Goal: Transaction & Acquisition: Purchase product/service

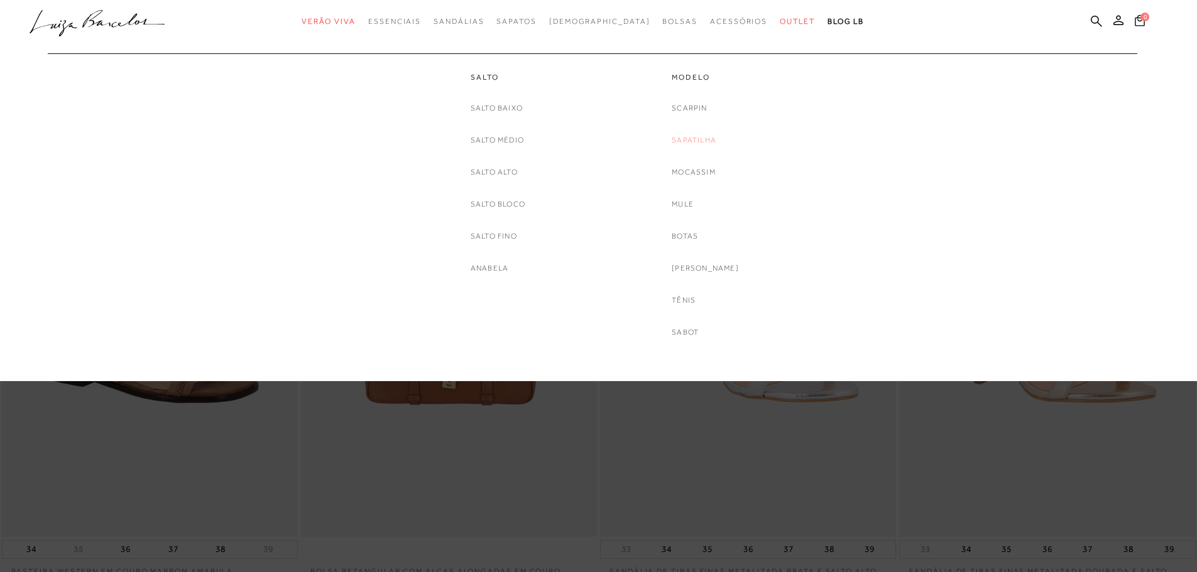
click at [696, 144] on link "Sapatilha" at bounding box center [694, 140] width 45 height 13
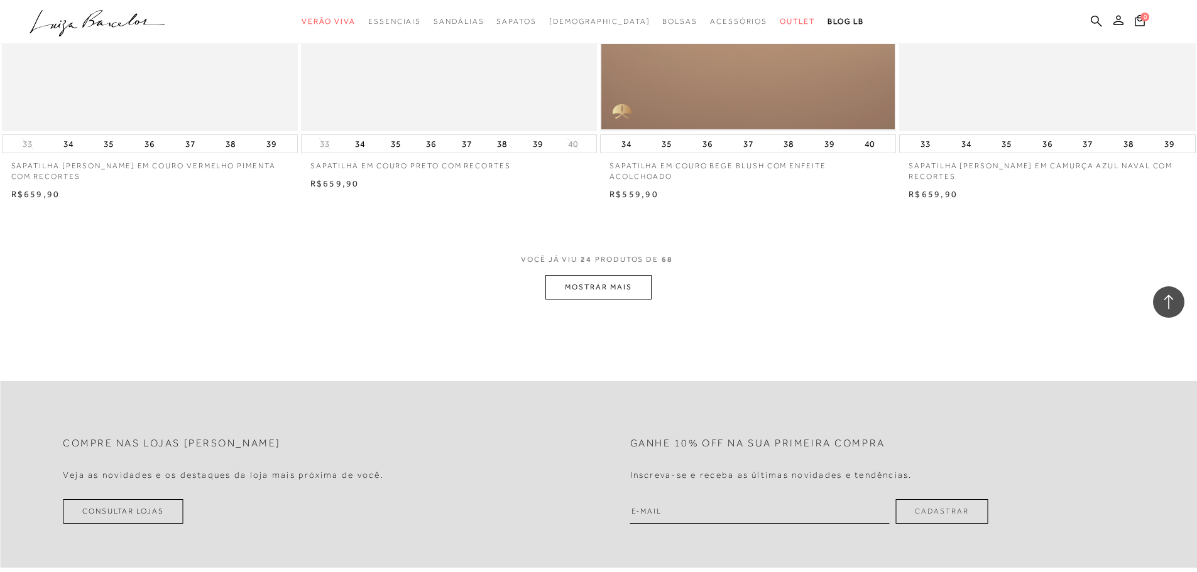
scroll to position [3078, 0]
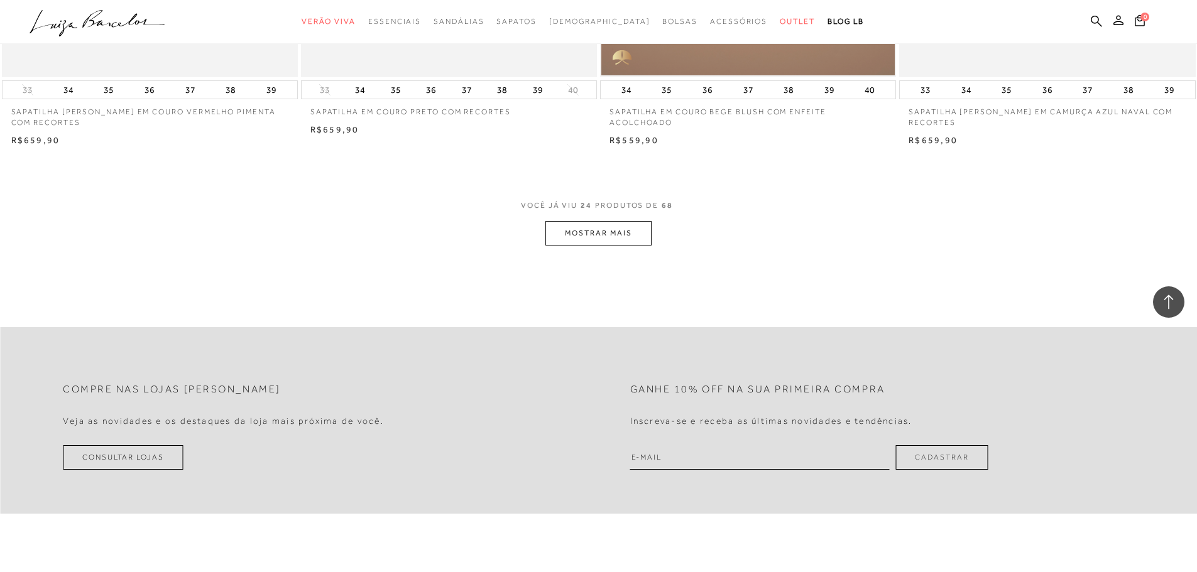
click at [611, 236] on button "MOSTRAR MAIS" at bounding box center [598, 233] width 106 height 25
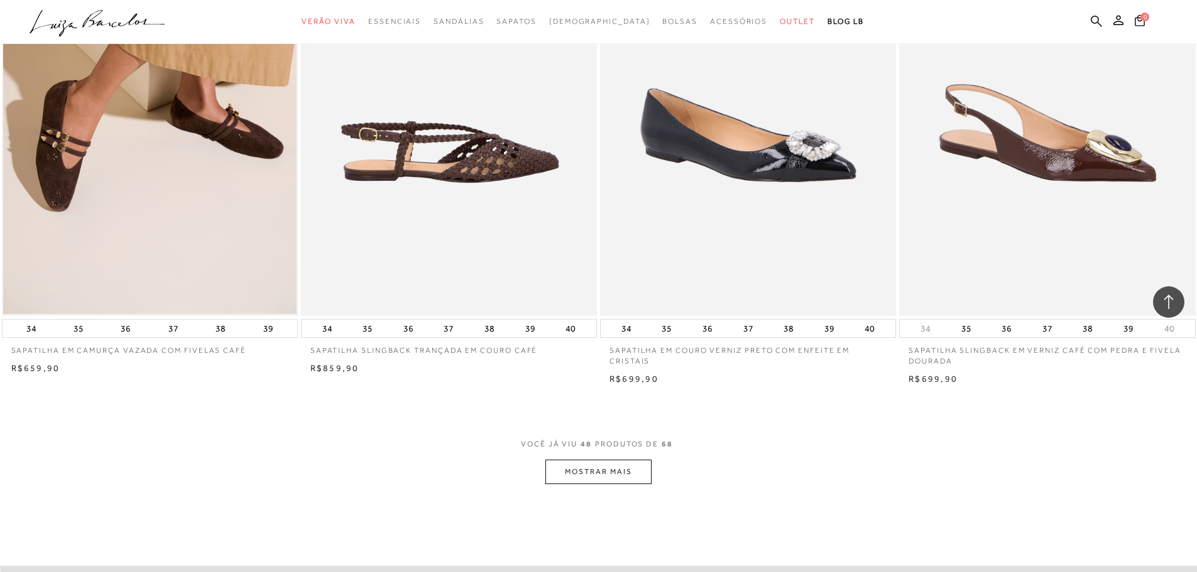
scroll to position [6094, 0]
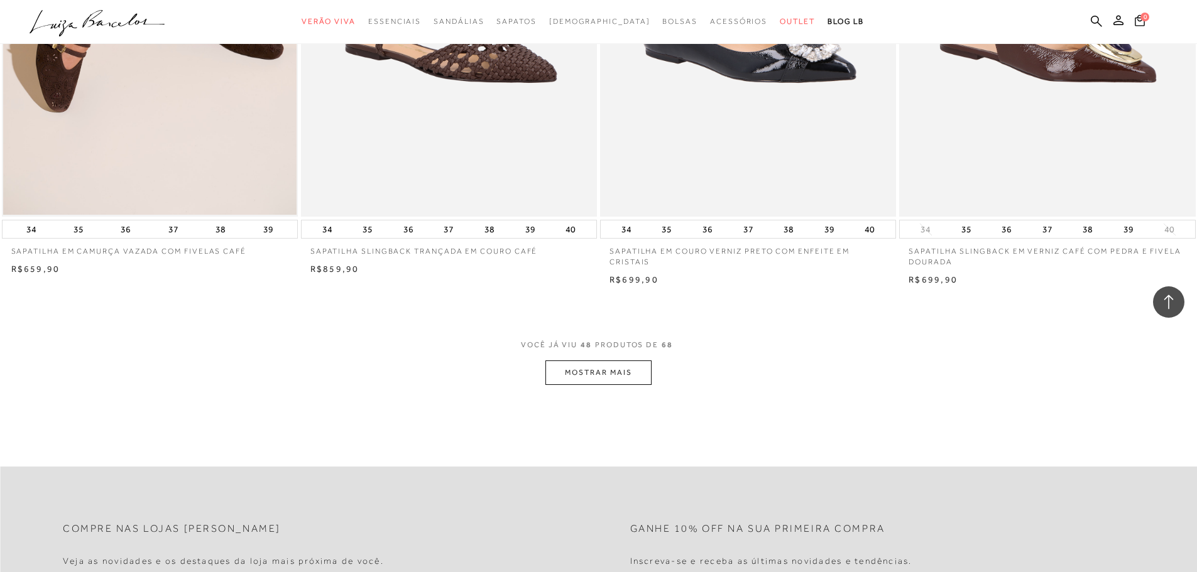
click at [625, 368] on button "MOSTRAR MAIS" at bounding box center [598, 373] width 106 height 25
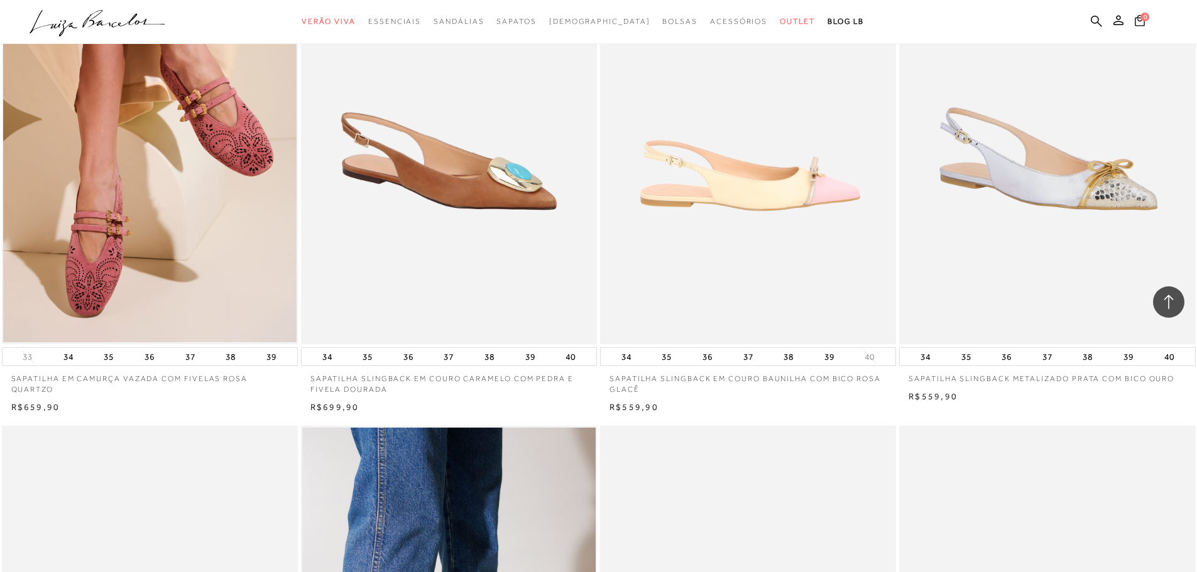
scroll to position [3832, 0]
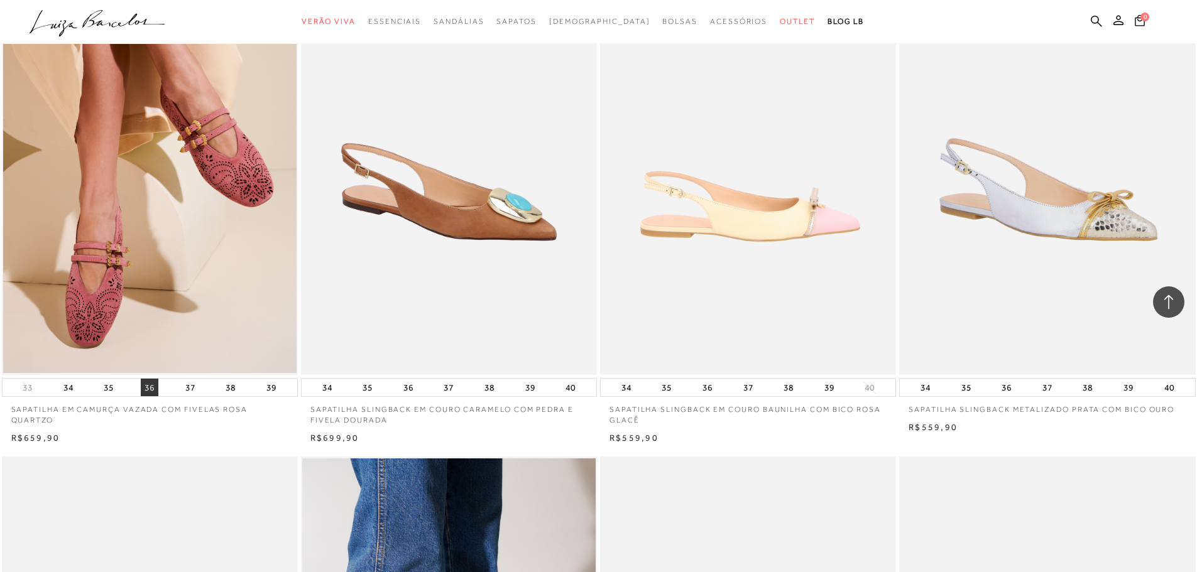
click at [142, 389] on button "36" at bounding box center [150, 388] width 18 height 18
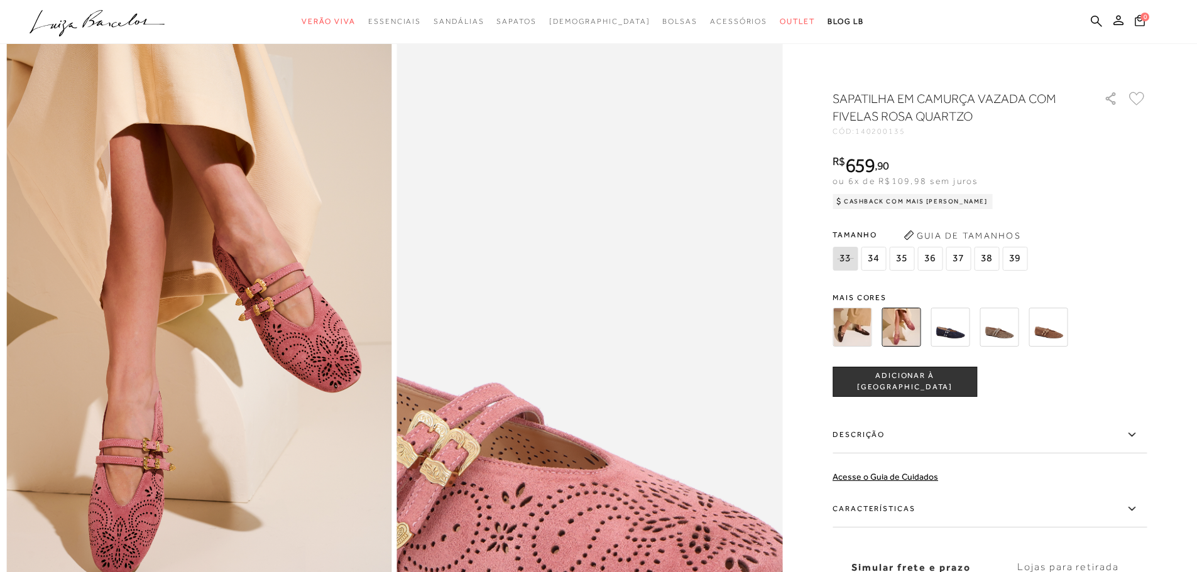
scroll to position [63, 0]
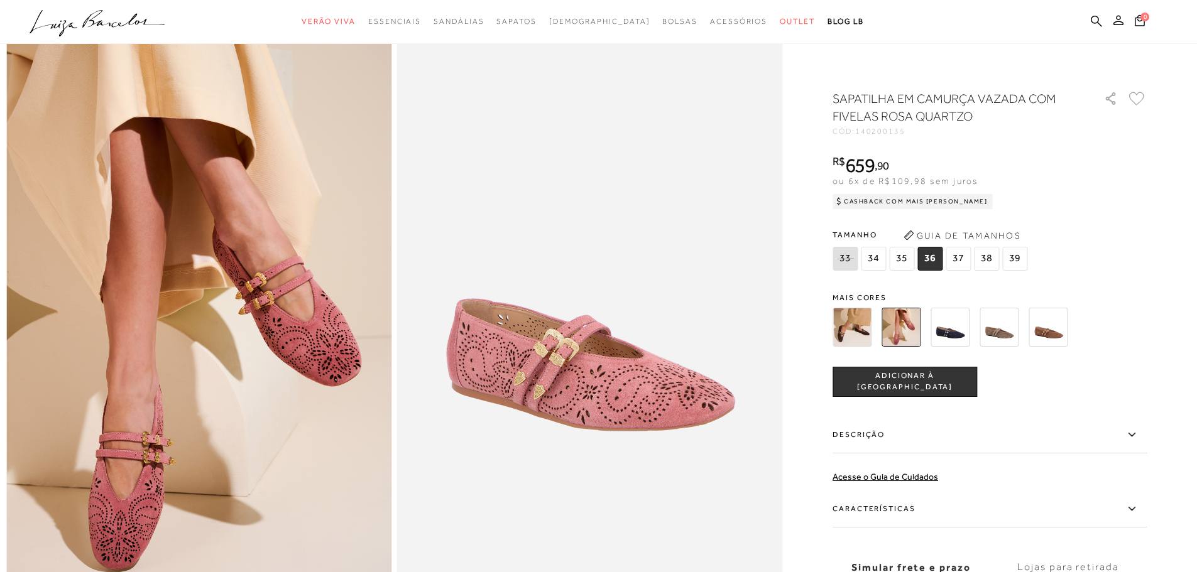
click at [927, 258] on span "36" at bounding box center [929, 259] width 25 height 24
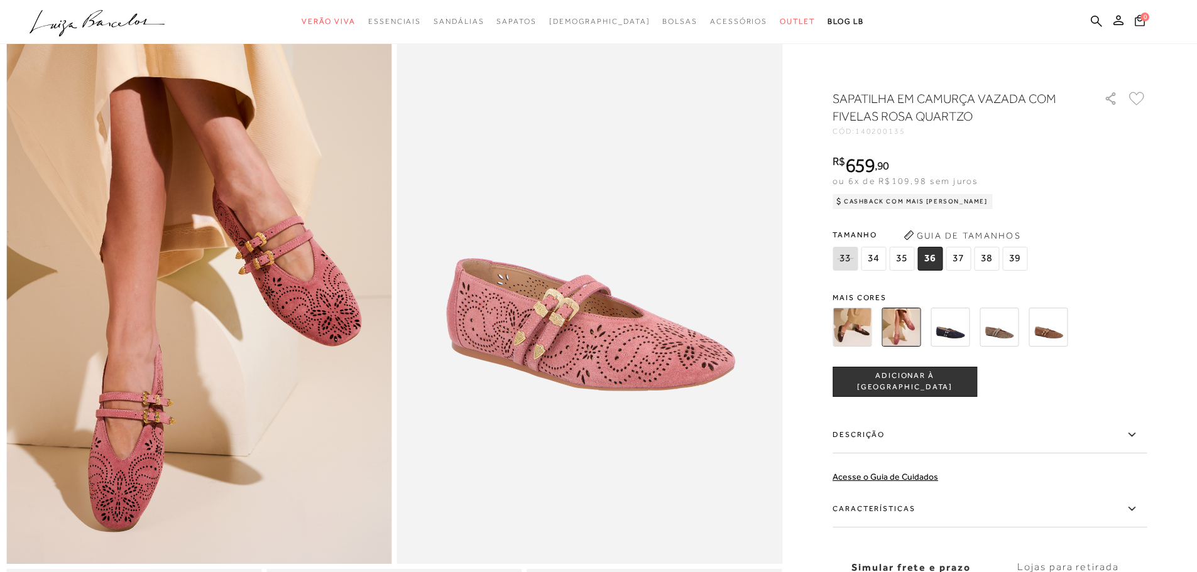
scroll to position [126, 0]
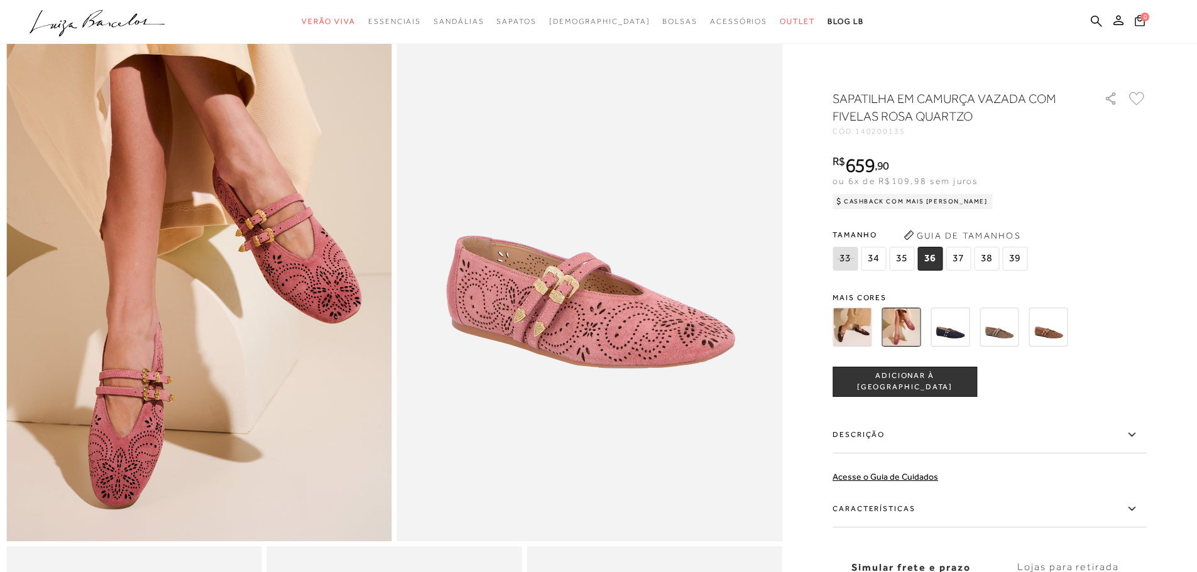
click at [929, 383] on span "ADICIONAR À [GEOGRAPHIC_DATA]" at bounding box center [904, 382] width 143 height 22
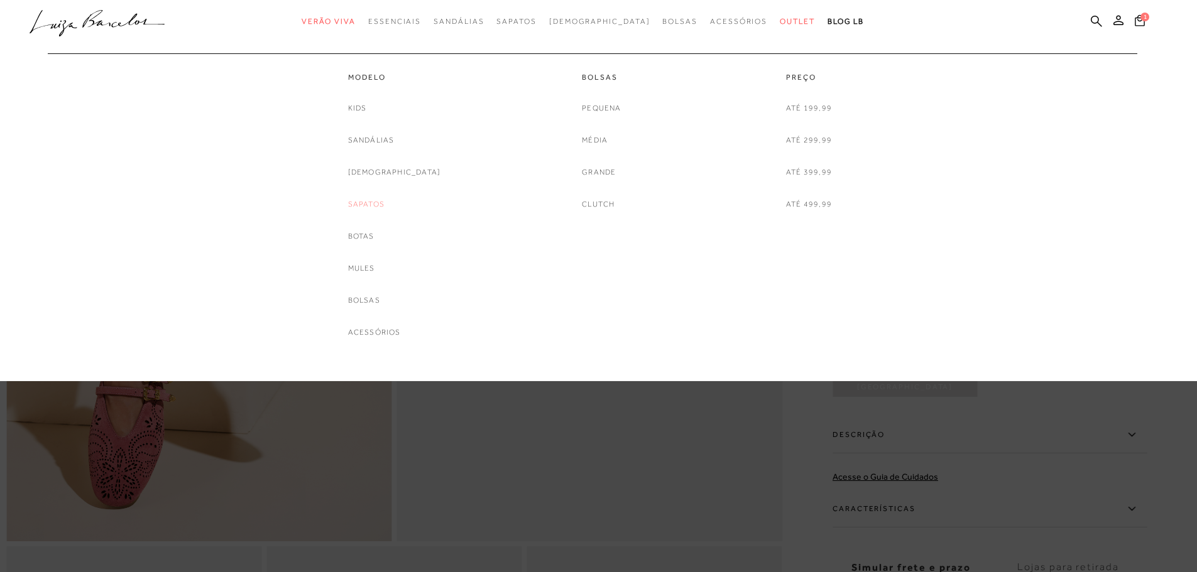
click at [384, 207] on link "Sapatos" at bounding box center [366, 204] width 36 height 13
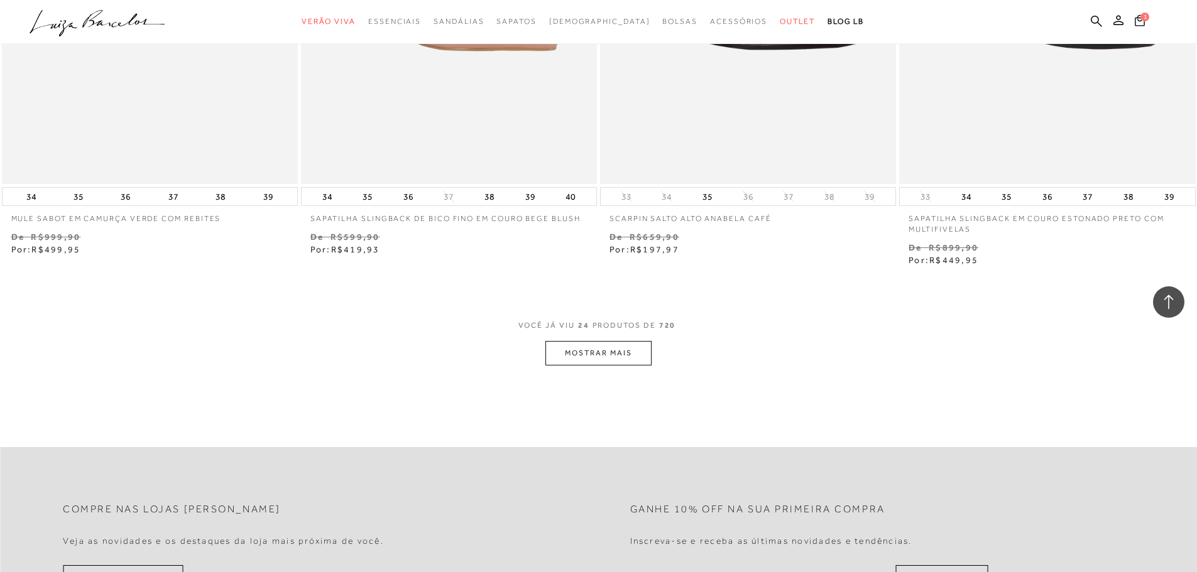
scroll to position [3078, 0]
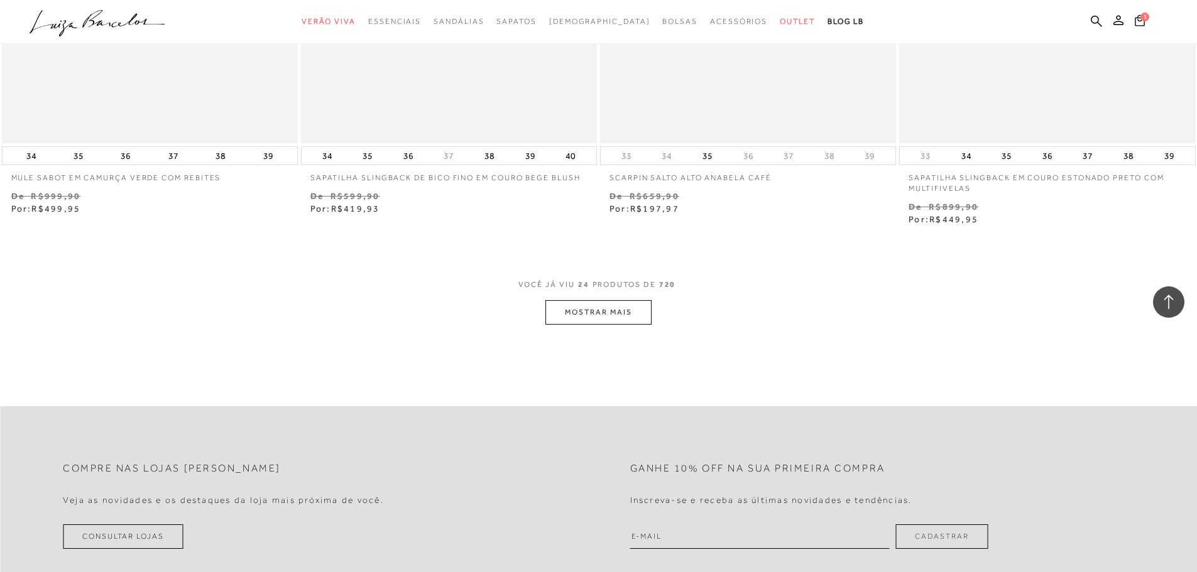
click at [580, 317] on button "MOSTRAR MAIS" at bounding box center [598, 312] width 106 height 25
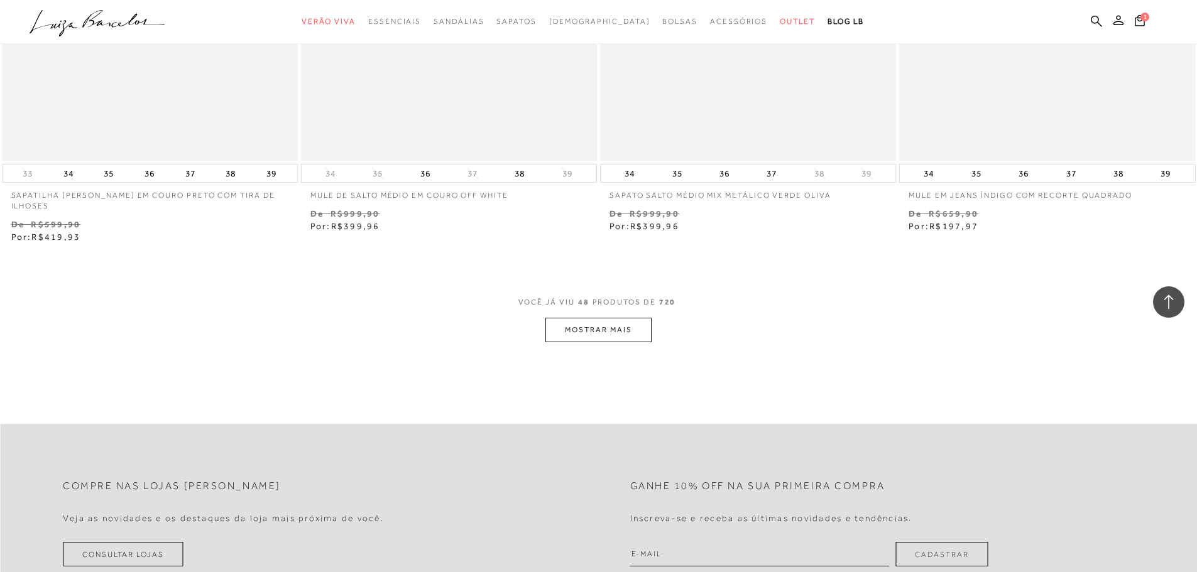
scroll to position [6345, 0]
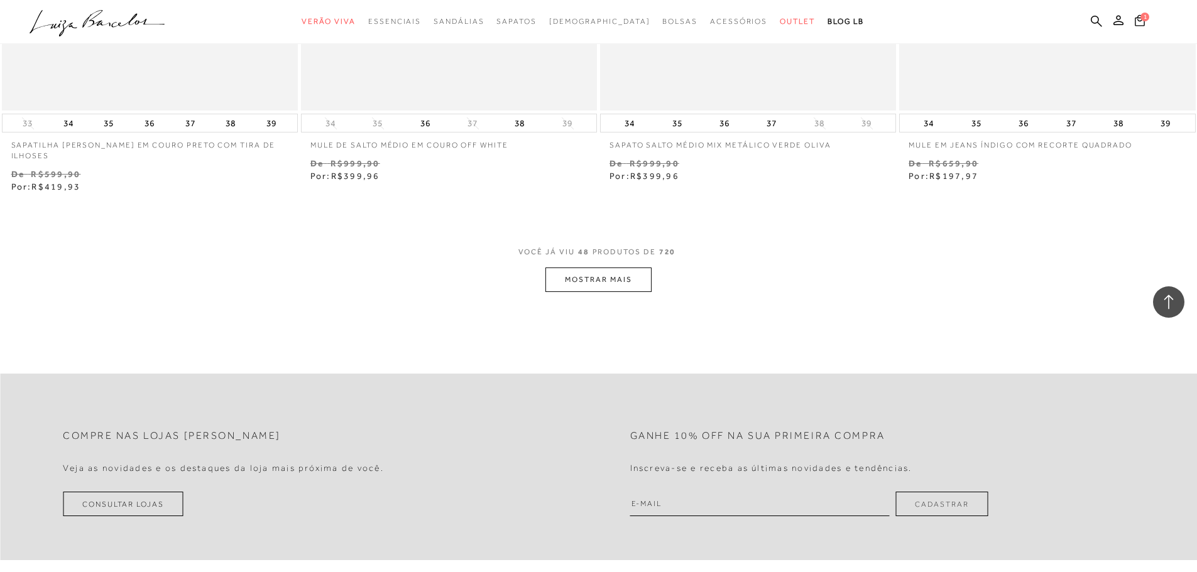
click at [603, 271] on button "MOSTRAR MAIS" at bounding box center [598, 280] width 106 height 25
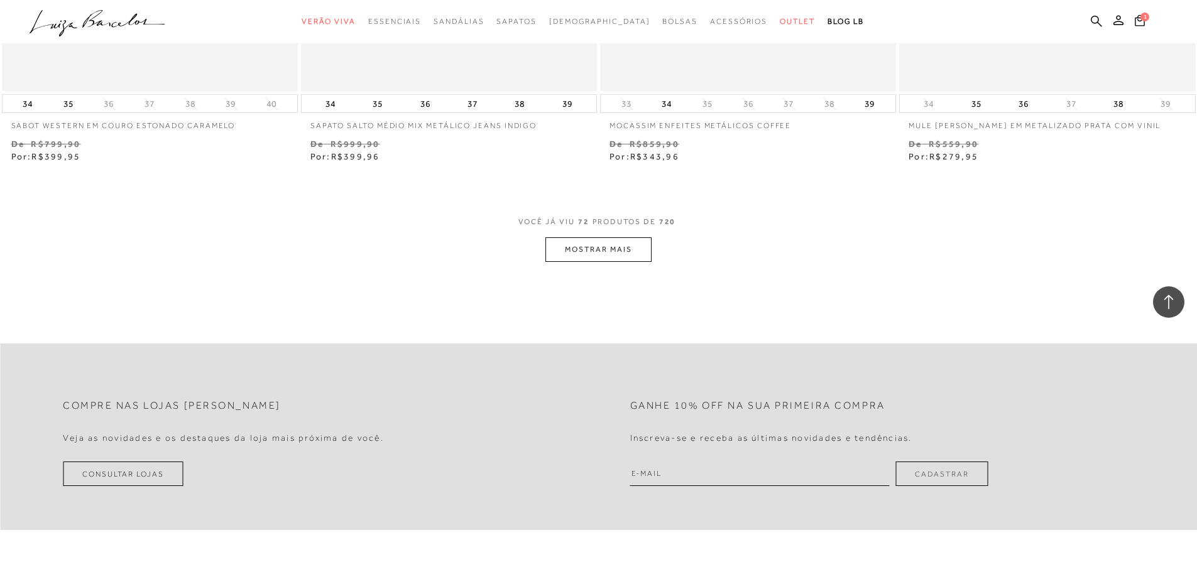
scroll to position [9612, 0]
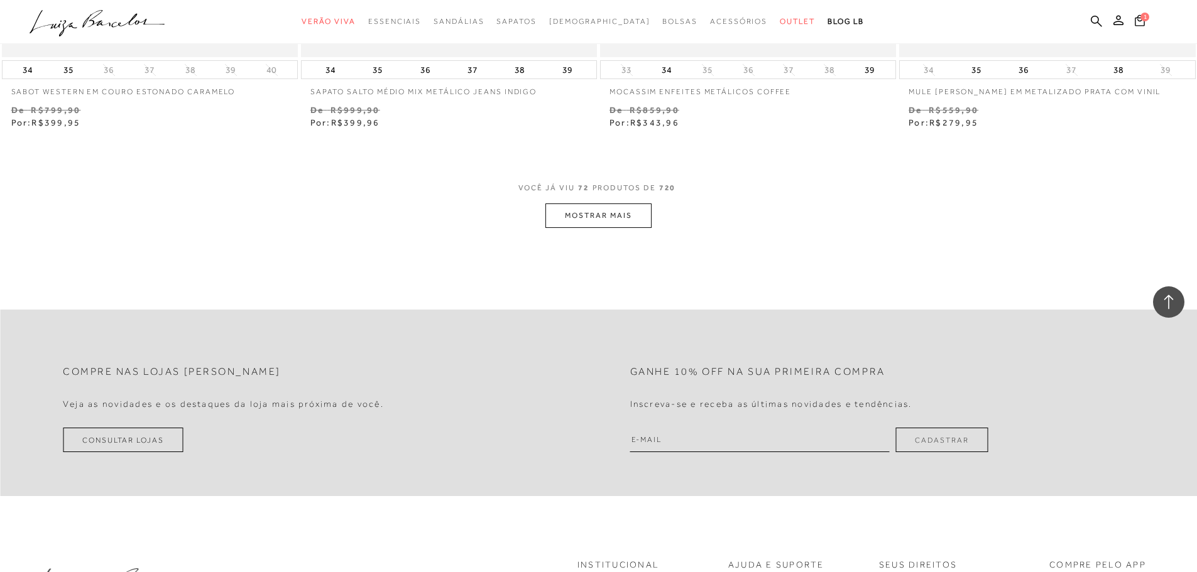
click at [586, 209] on button "MOSTRAR MAIS" at bounding box center [598, 216] width 106 height 25
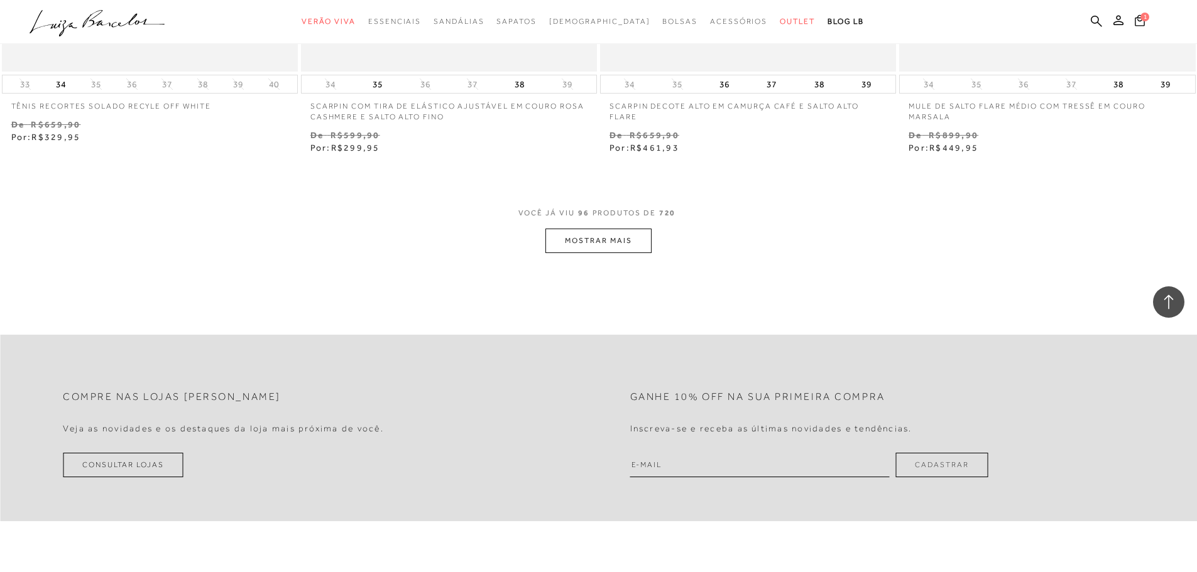
scroll to position [12879, 0]
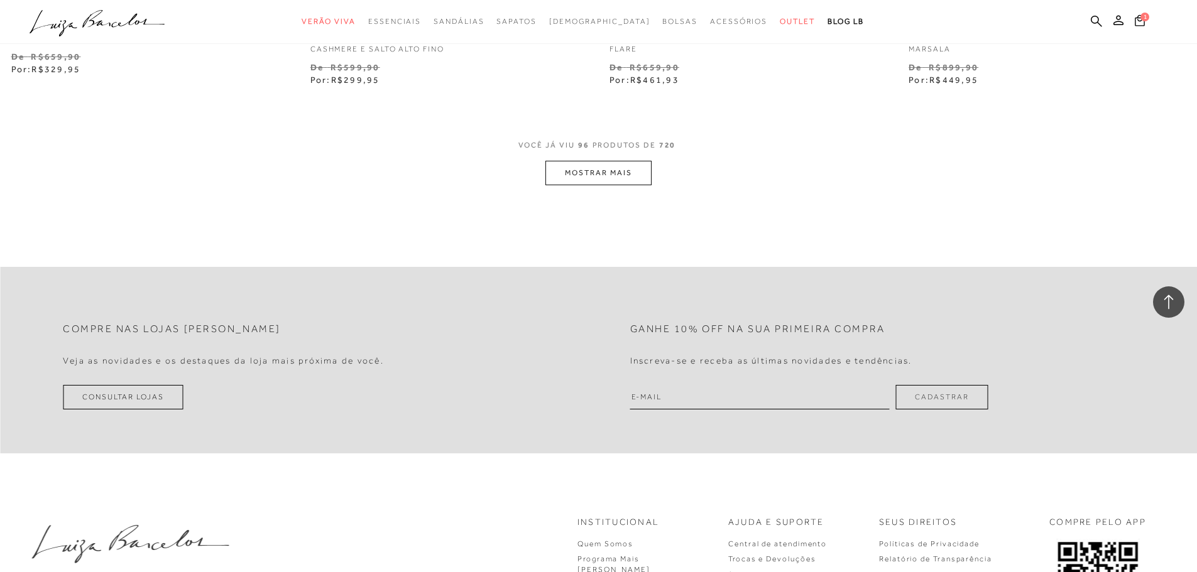
click at [633, 161] on button "MOSTRAR MAIS" at bounding box center [598, 173] width 106 height 25
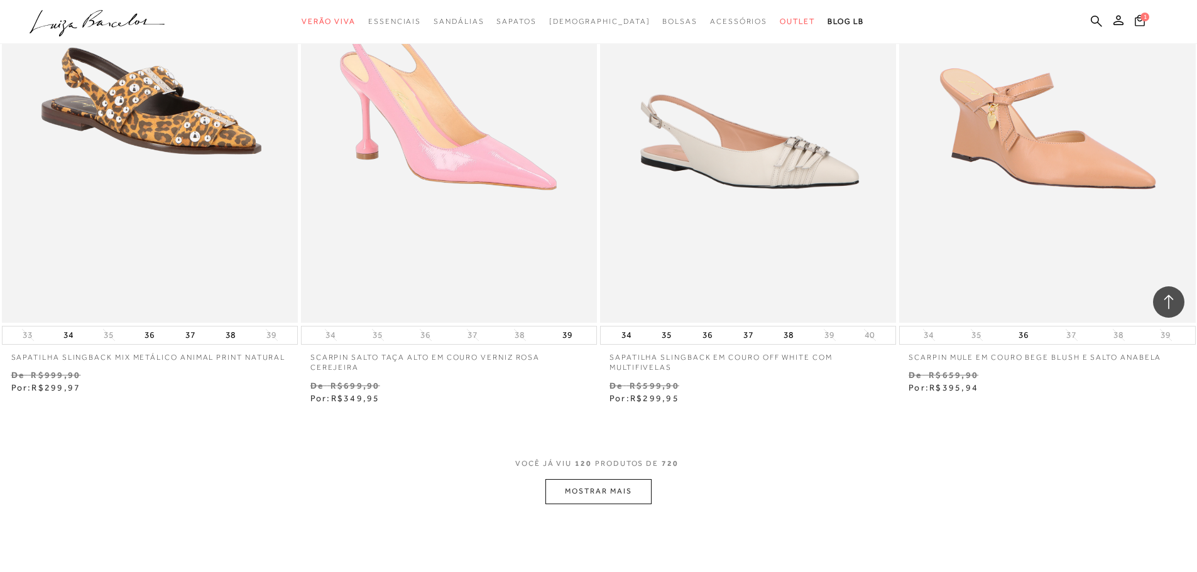
scroll to position [16020, 0]
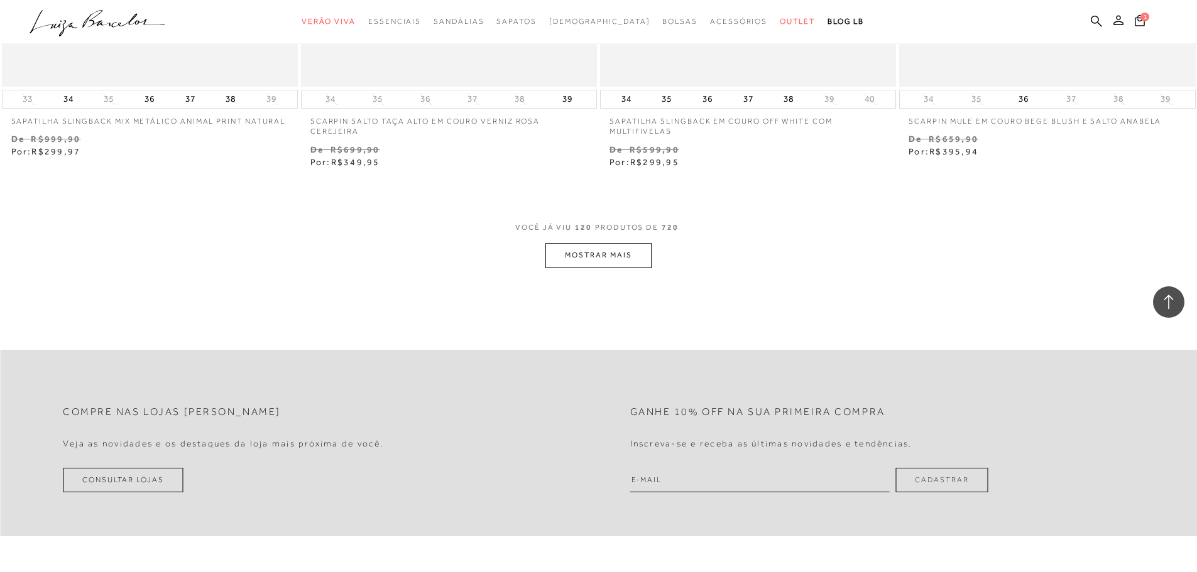
click at [582, 246] on button "MOSTRAR MAIS" at bounding box center [598, 255] width 106 height 25
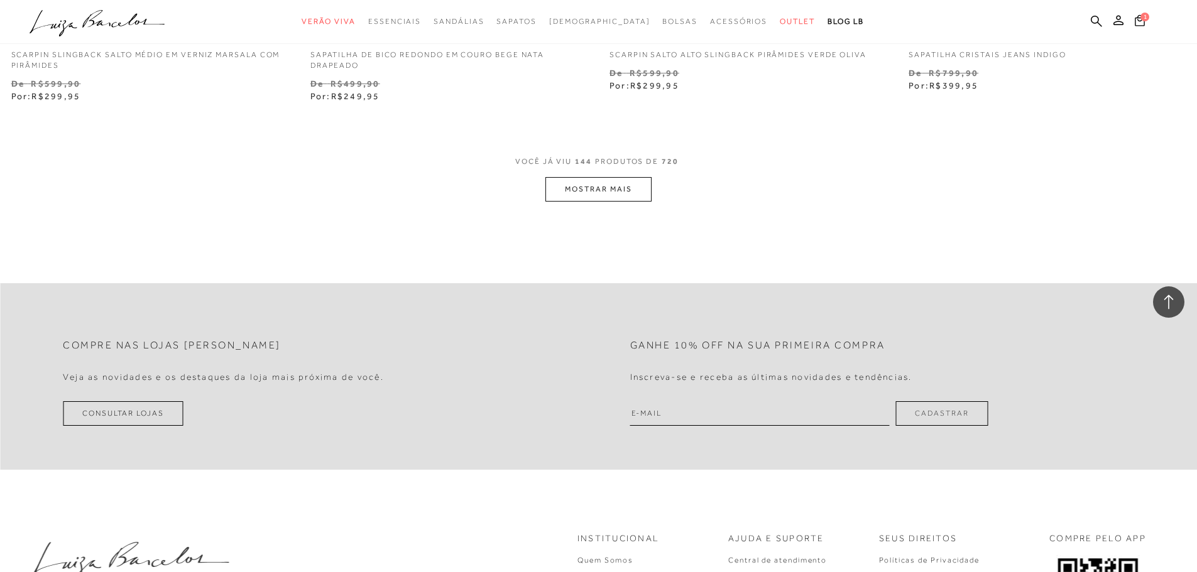
scroll to position [19350, 0]
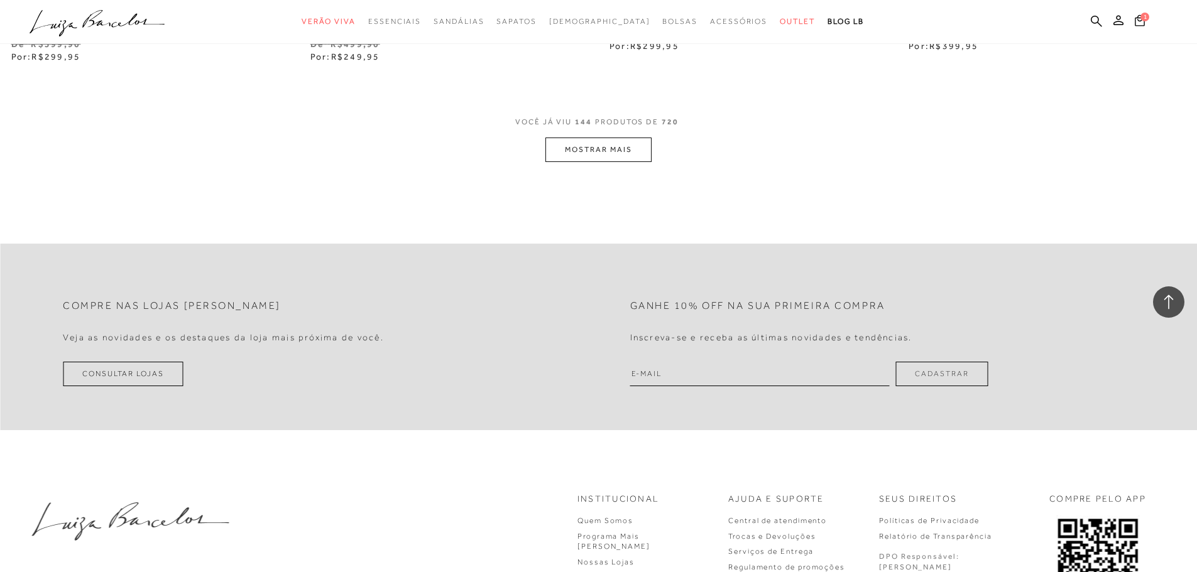
click at [616, 138] on button "MOSTRAR MAIS" at bounding box center [598, 150] width 106 height 25
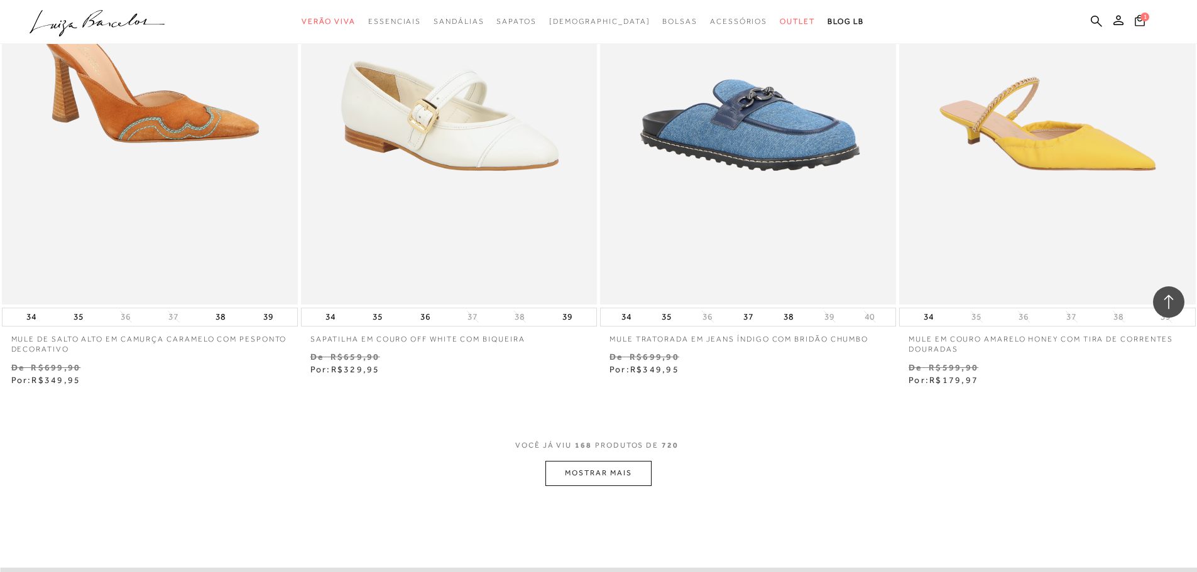
scroll to position [22302, 0]
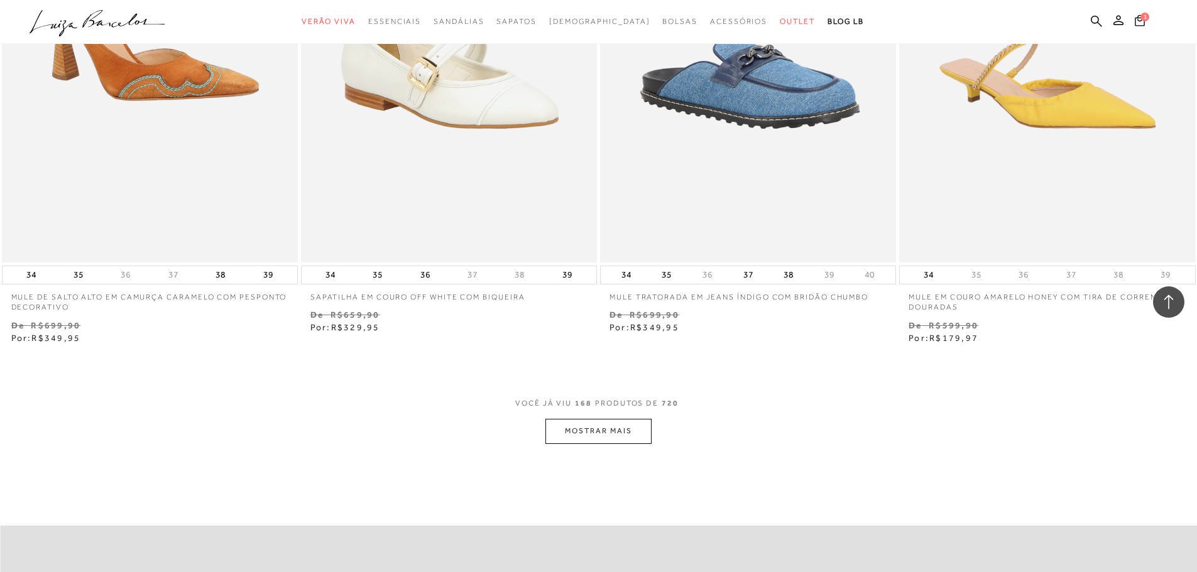
click at [598, 425] on button "MOSTRAR MAIS" at bounding box center [598, 431] width 106 height 25
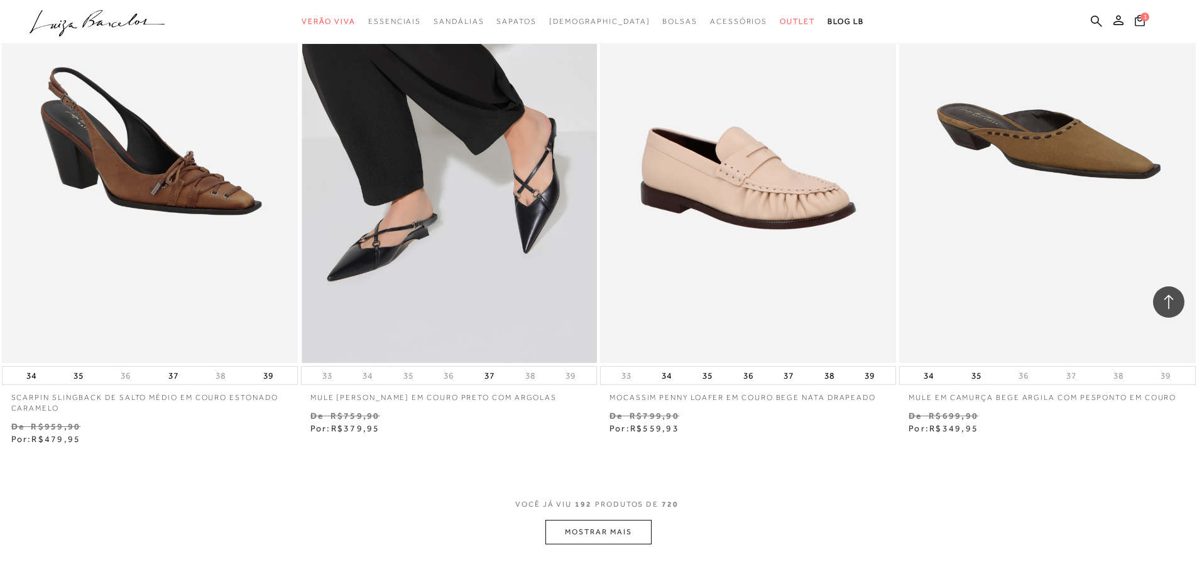
scroll to position [25569, 0]
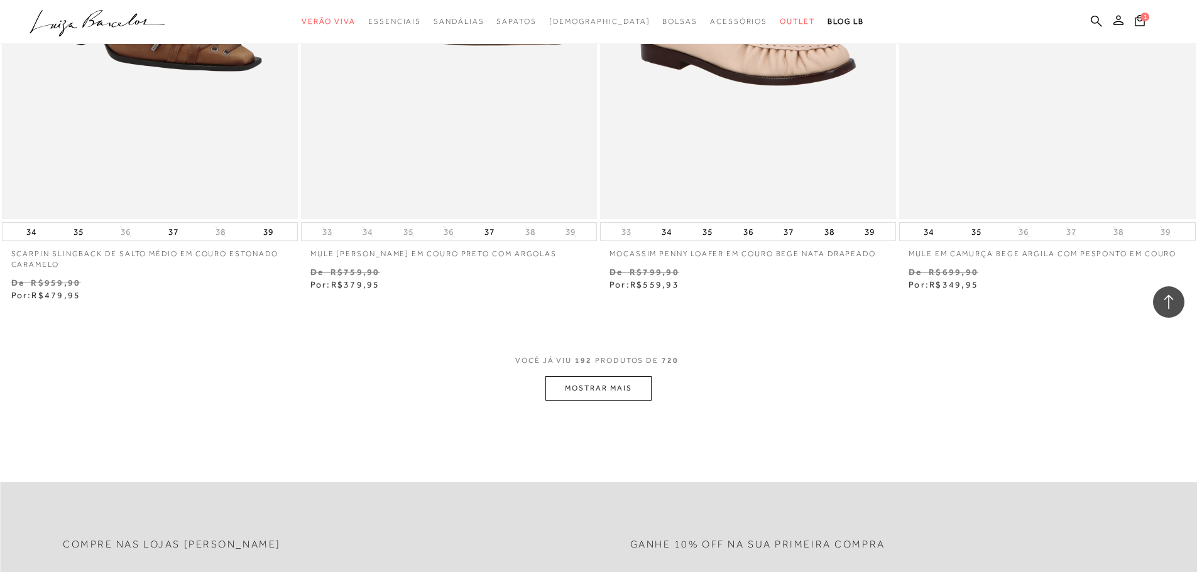
click at [609, 378] on button "MOSTRAR MAIS" at bounding box center [598, 388] width 106 height 25
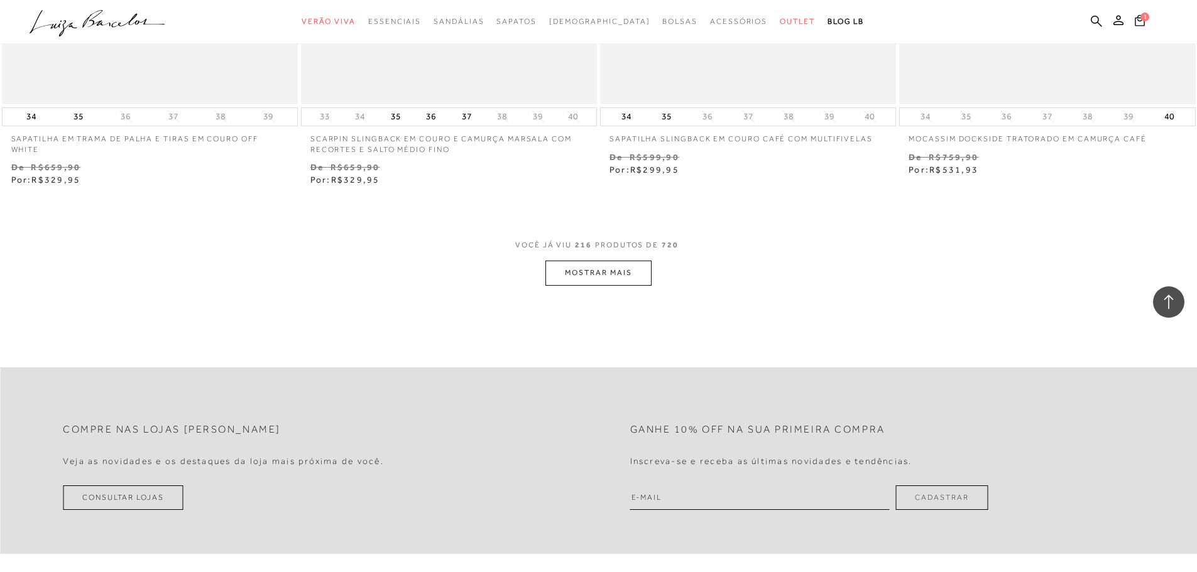
scroll to position [29024, 0]
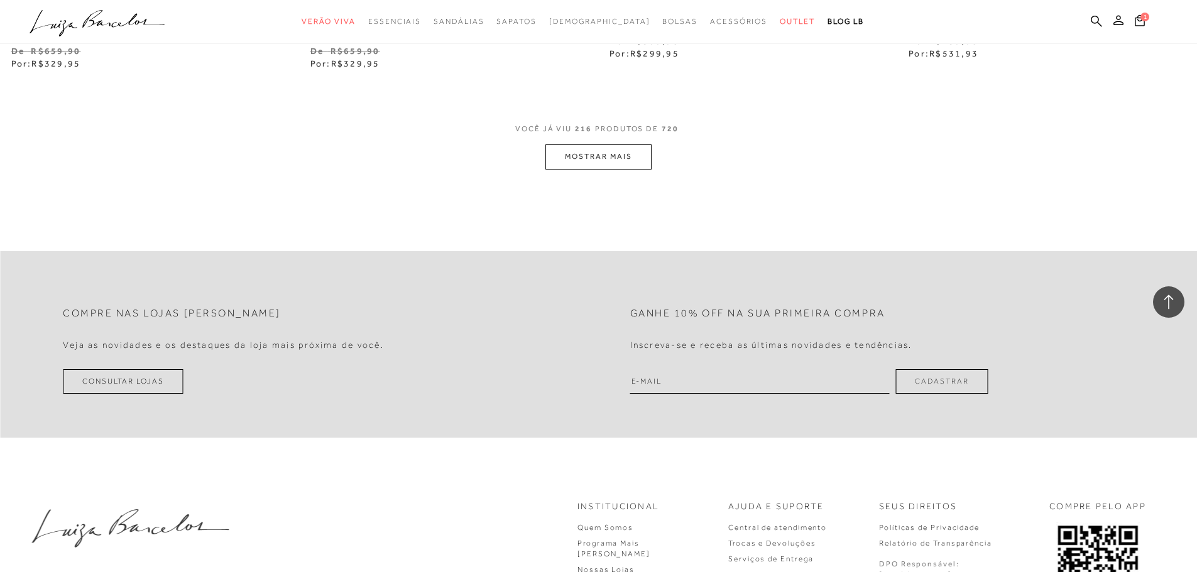
click at [616, 157] on button "MOSTRAR MAIS" at bounding box center [598, 156] width 106 height 25
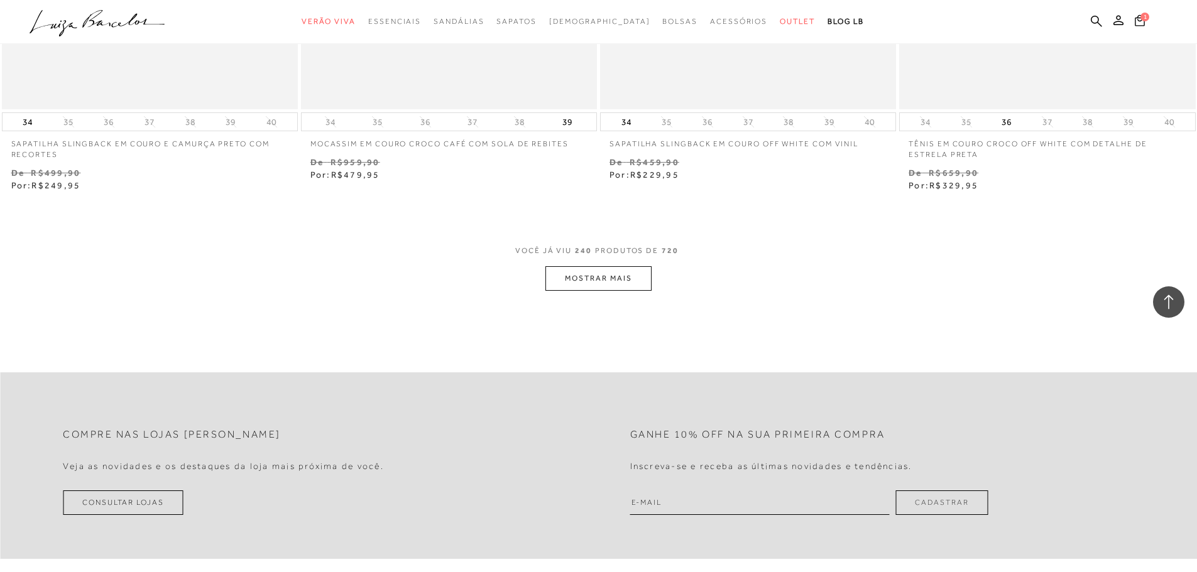
scroll to position [32228, 0]
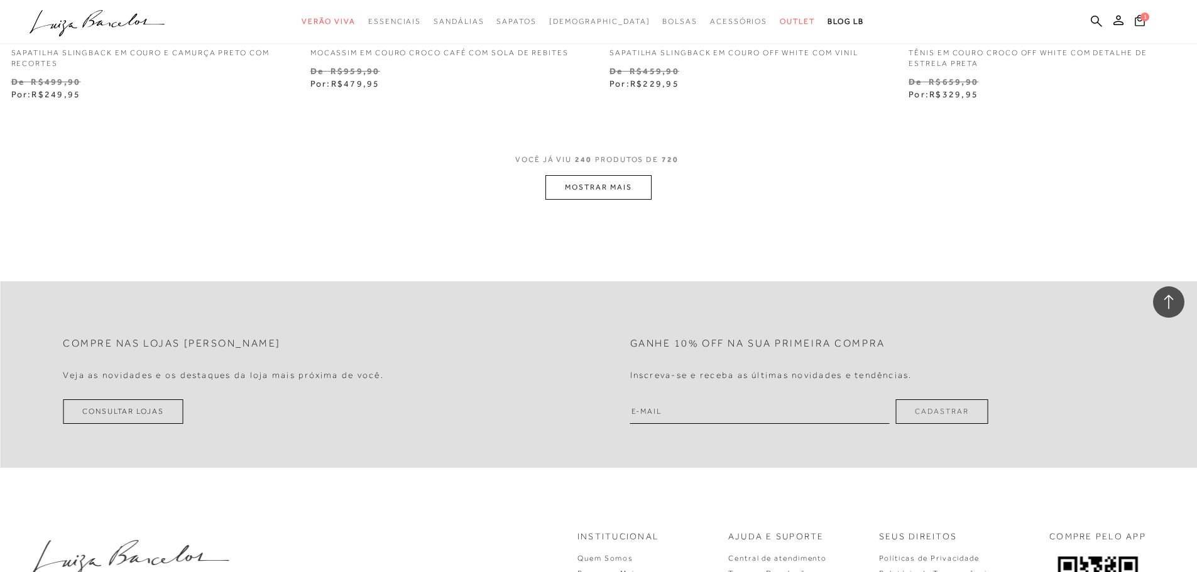
click at [619, 185] on button "MOSTRAR MAIS" at bounding box center [598, 187] width 106 height 25
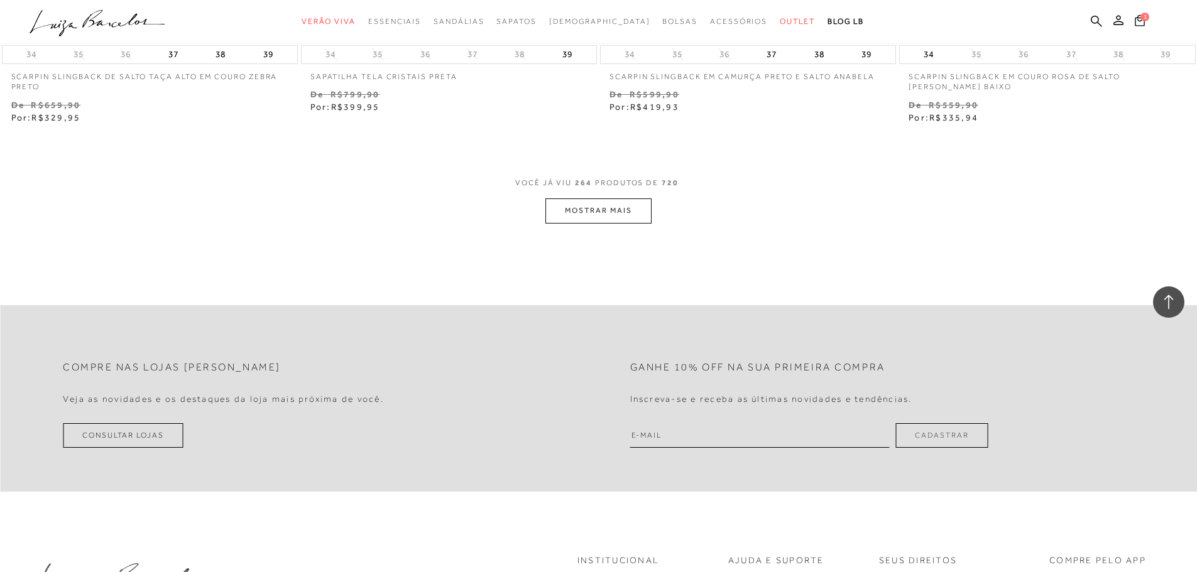
scroll to position [35432, 0]
click at [650, 204] on button "MOSTRAR MAIS" at bounding box center [598, 207] width 106 height 25
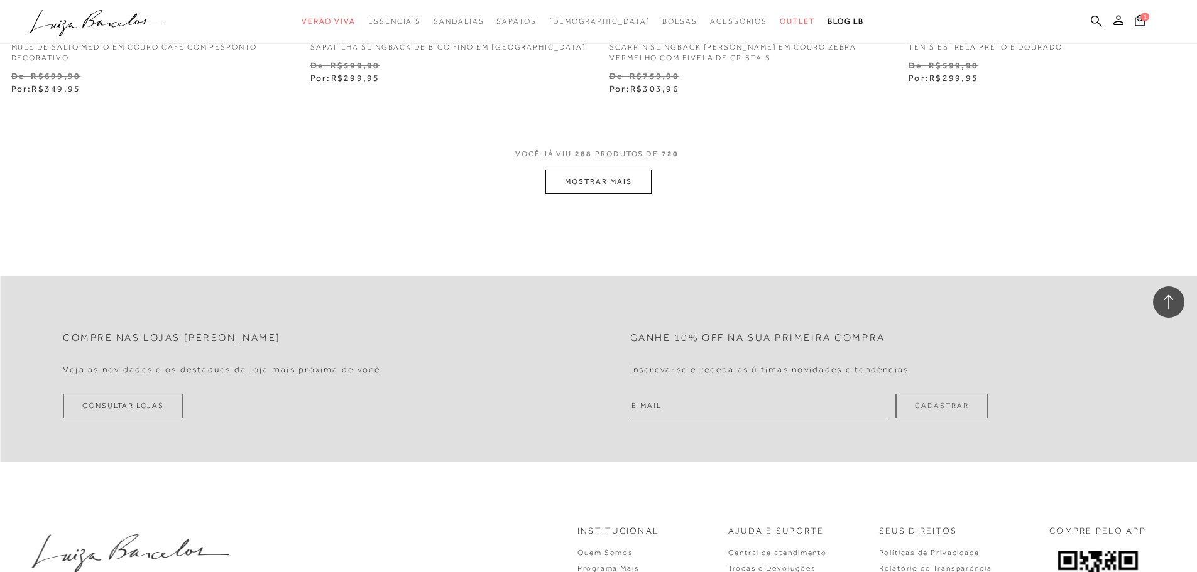
scroll to position [38699, 0]
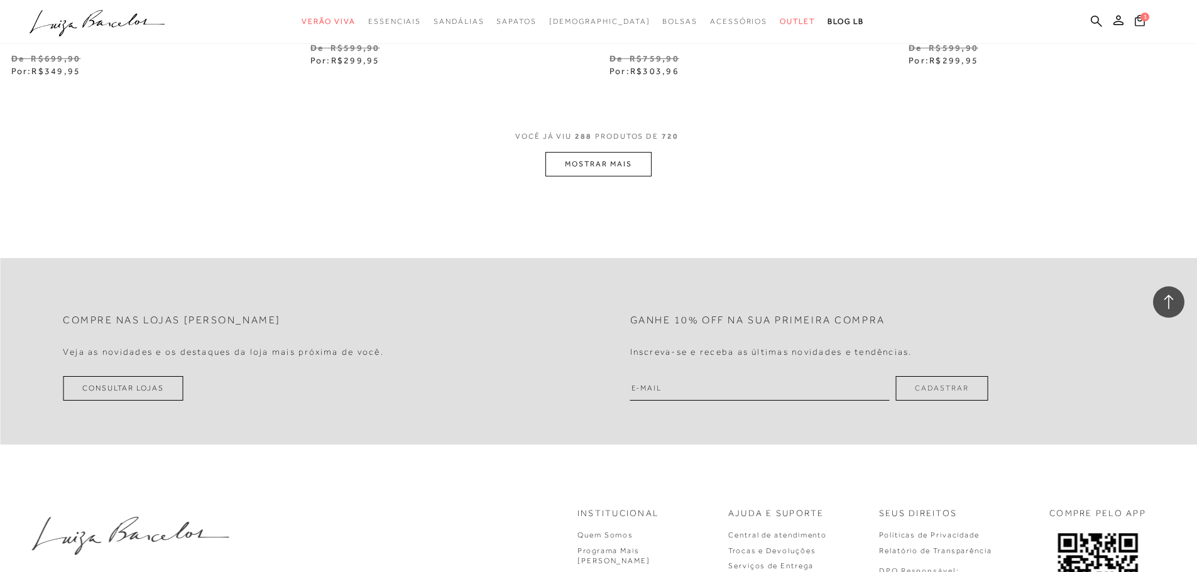
click at [599, 154] on button "MOSTRAR MAIS" at bounding box center [598, 164] width 106 height 25
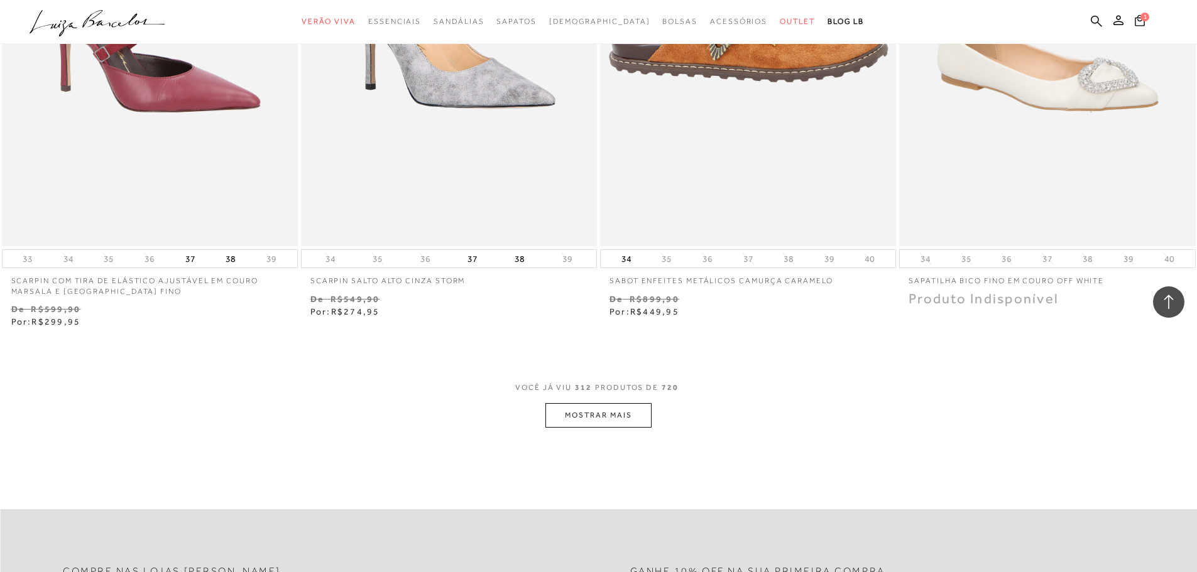
scroll to position [41840, 0]
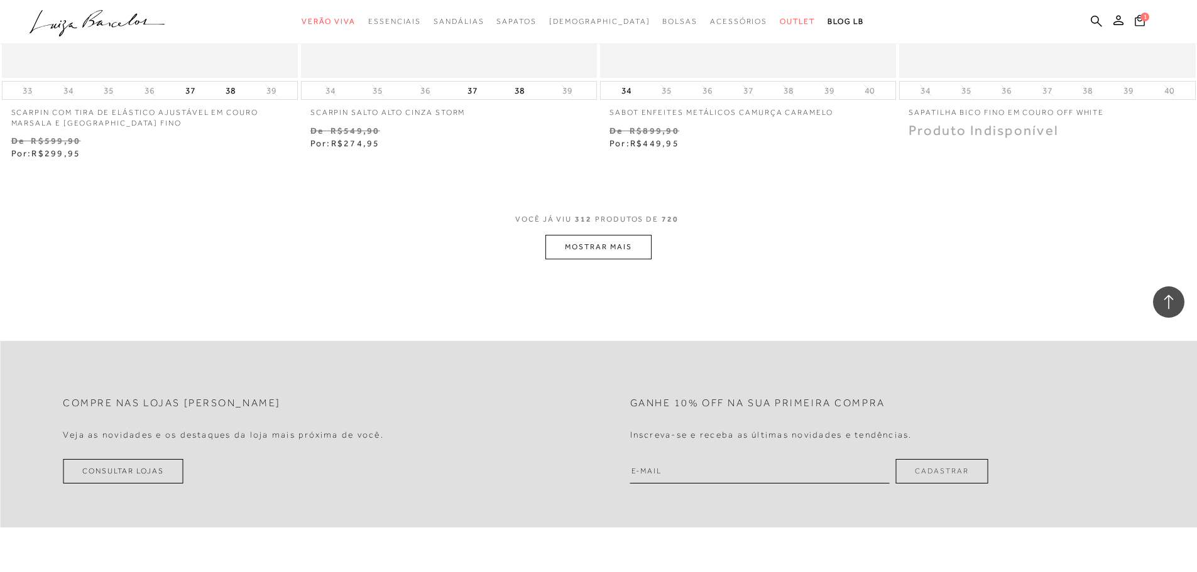
click at [610, 235] on button "MOSTRAR MAIS" at bounding box center [598, 247] width 106 height 25
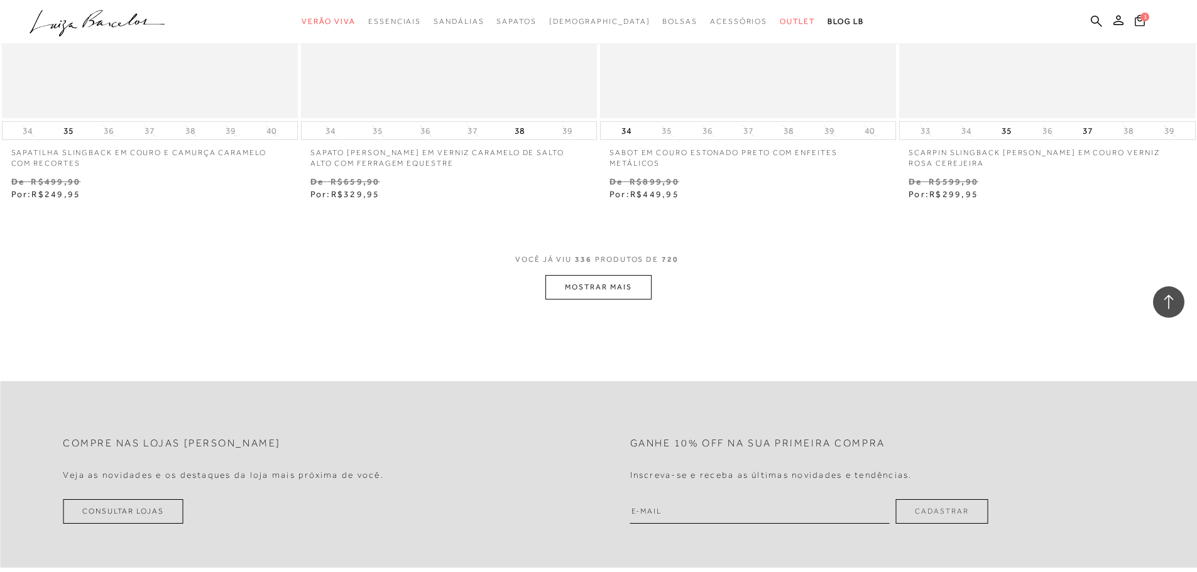
scroll to position [45044, 0]
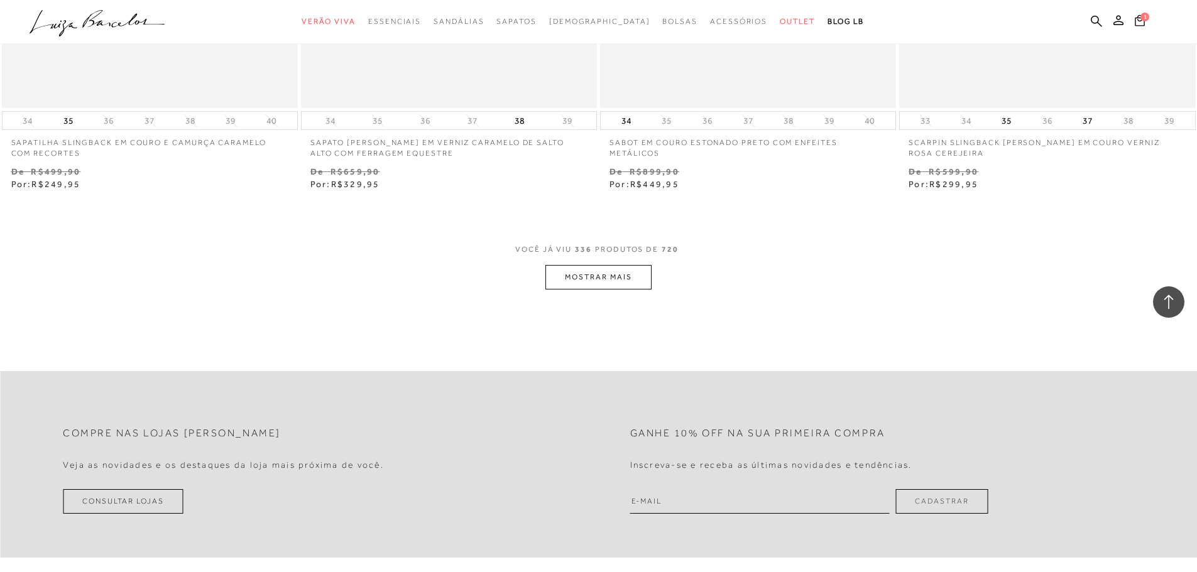
click at [607, 274] on button "MOSTRAR MAIS" at bounding box center [598, 277] width 106 height 25
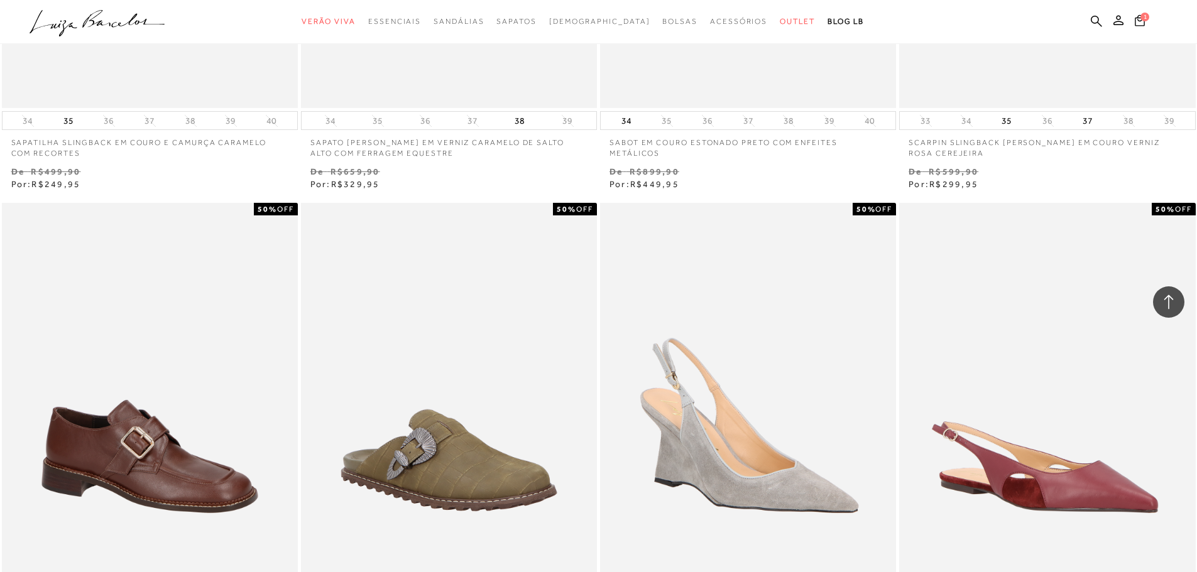
click at [1174, 296] on icon at bounding box center [1168, 302] width 16 height 16
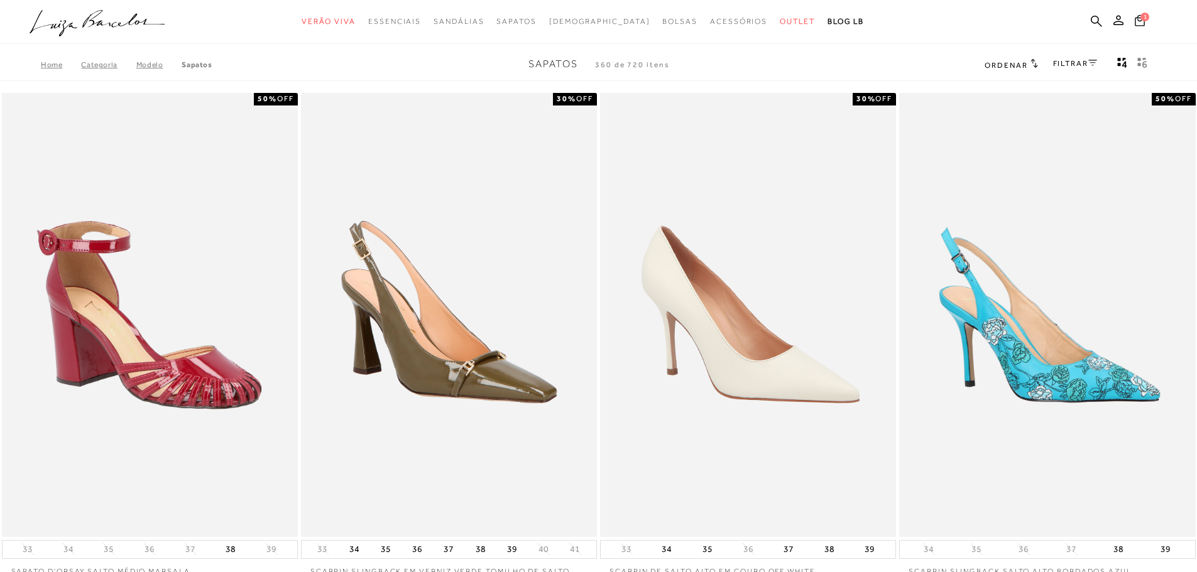
click at [1084, 62] on link "FILTRAR" at bounding box center [1075, 63] width 44 height 9
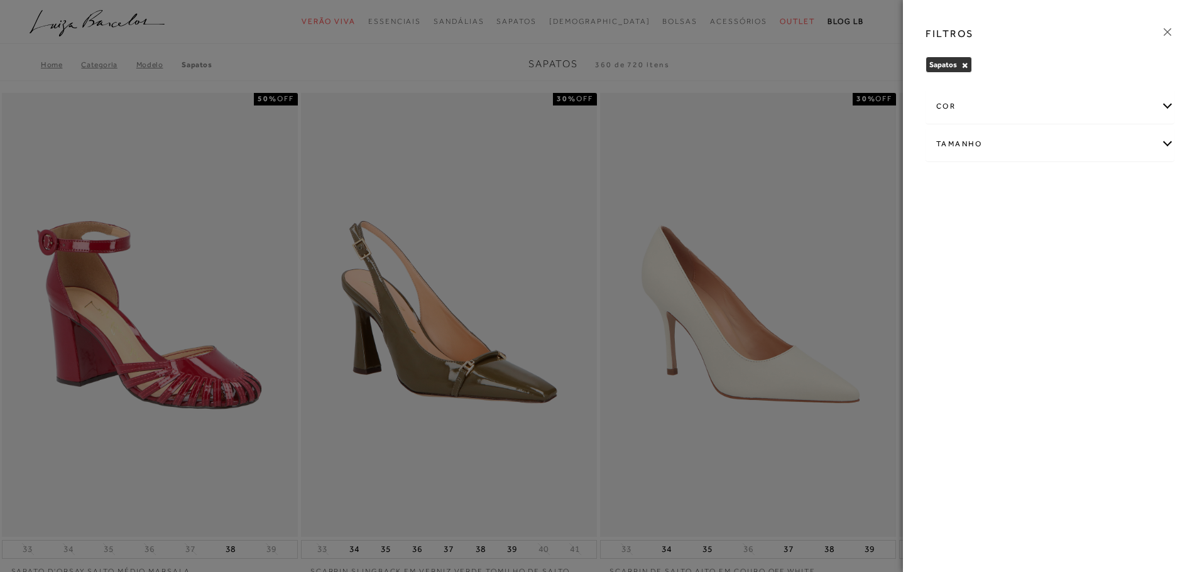
click at [996, 146] on div "Tamanho" at bounding box center [1050, 144] width 248 height 33
click at [1123, 214] on span "36" at bounding box center [1122, 217] width 18 height 9
click at [1123, 217] on span "36" at bounding box center [1122, 217] width 18 height 9
click at [1122, 217] on input "36" at bounding box center [1115, 220] width 13 height 13
checkbox input "true"
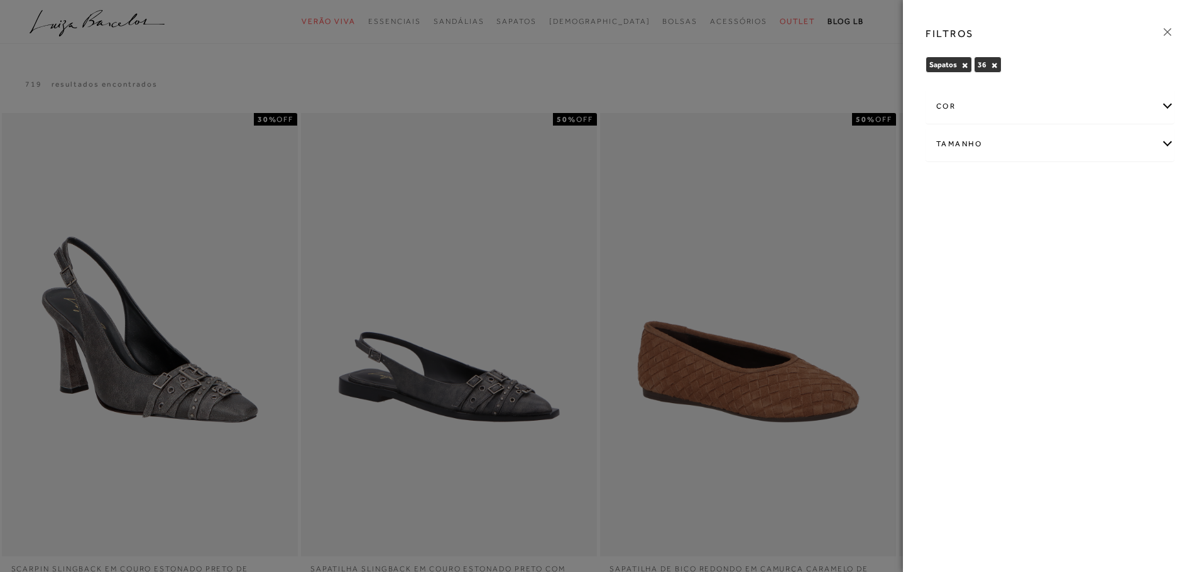
click at [1169, 31] on icon at bounding box center [1167, 32] width 14 height 14
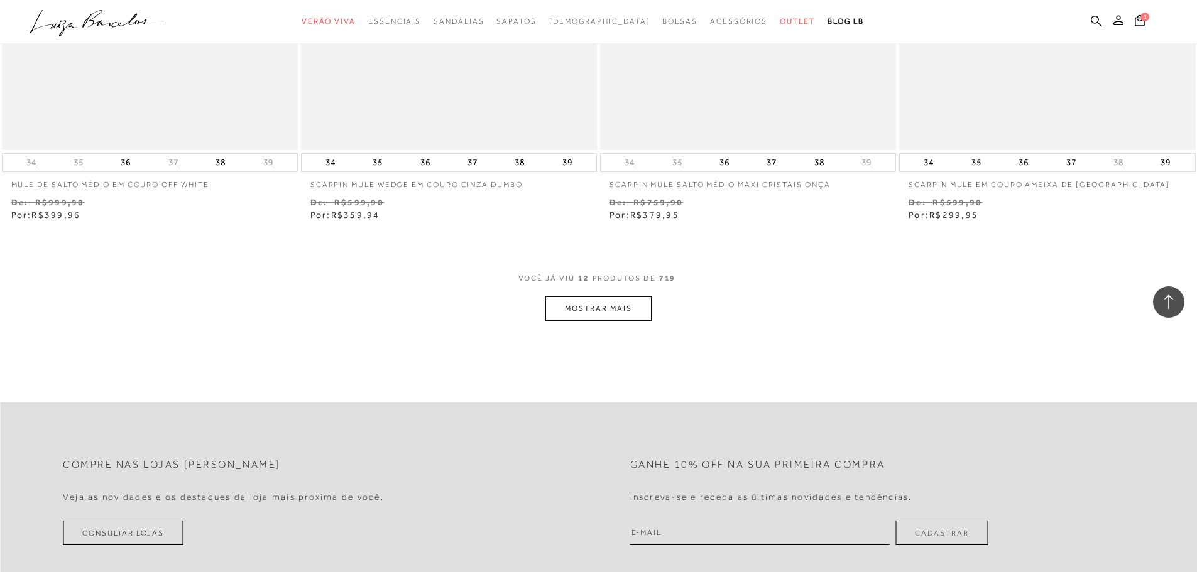
scroll to position [1759, 0]
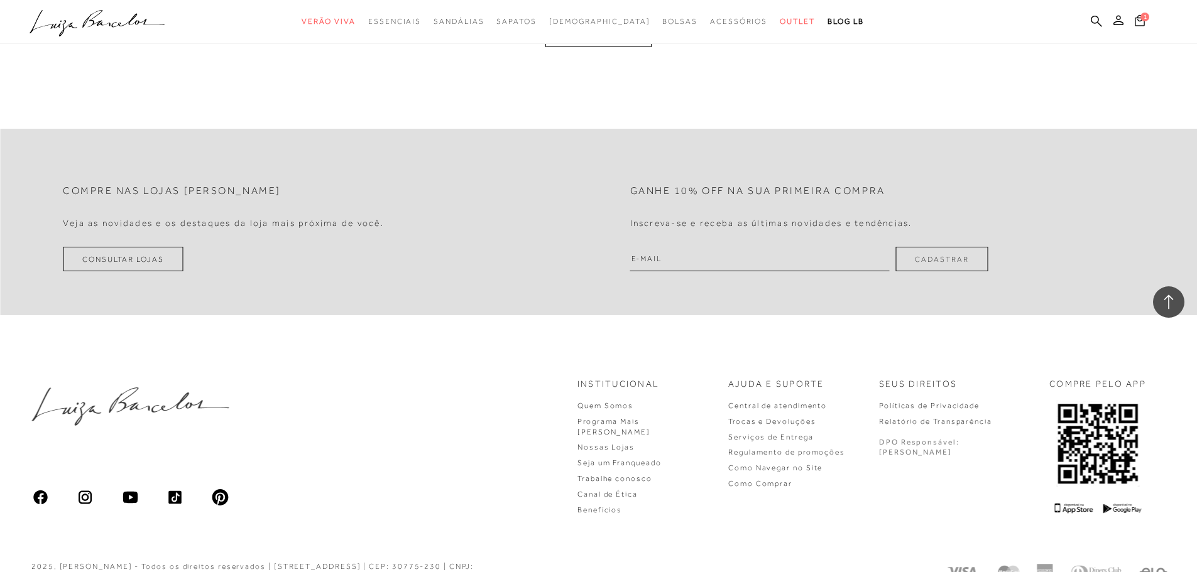
click at [1143, 19] on span "1" at bounding box center [1144, 17] width 9 height 9
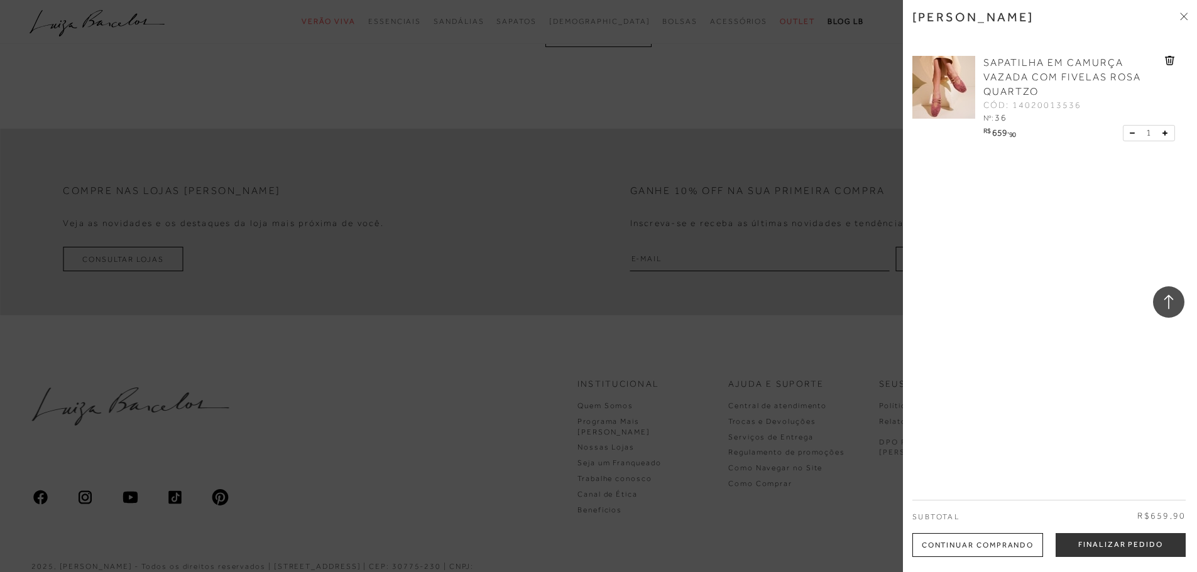
click at [1072, 79] on span "SAPATILHA EM CAMURÇA VAZADA COM FIVELAS ROSA QUARTZO" at bounding box center [1062, 77] width 158 height 40
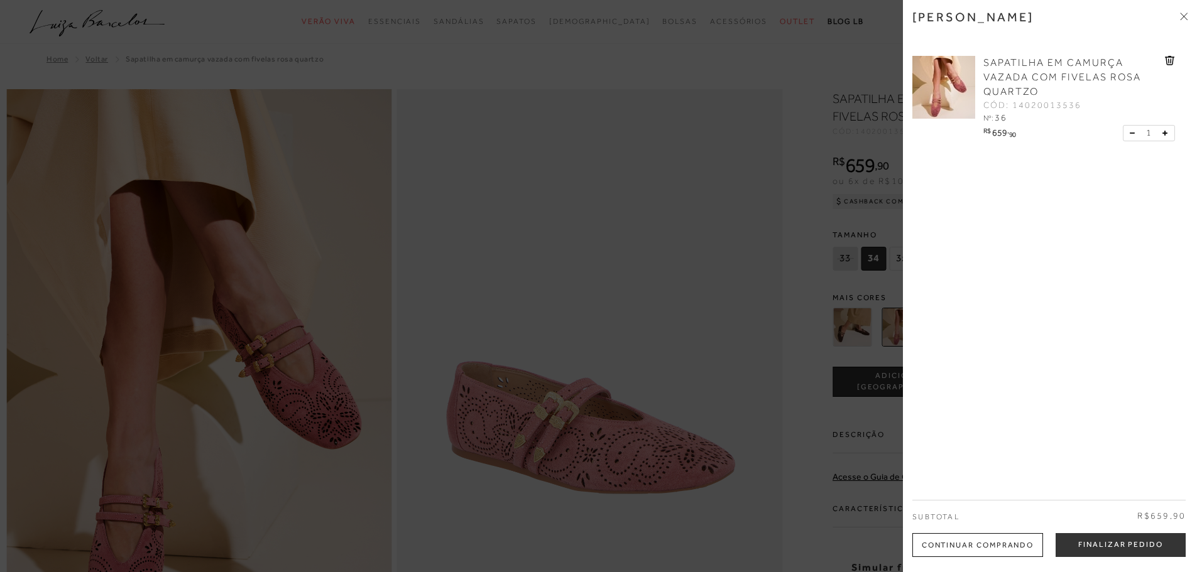
click at [1184, 19] on icon at bounding box center [1184, 17] width 8 height 8
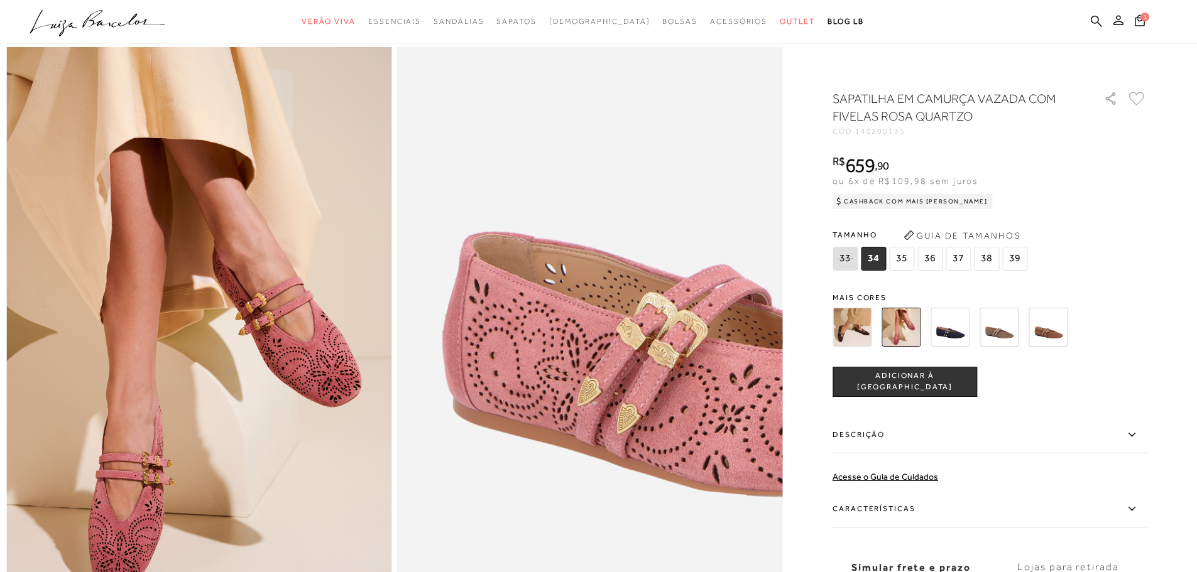
scroll to position [126, 0]
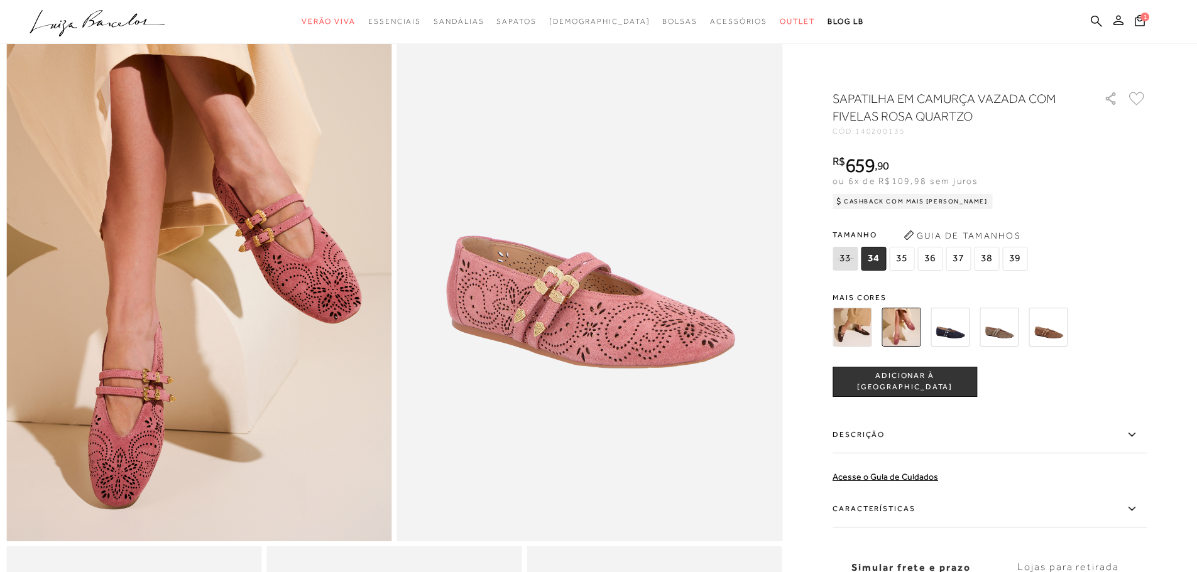
click at [951, 322] on img at bounding box center [949, 327] width 39 height 39
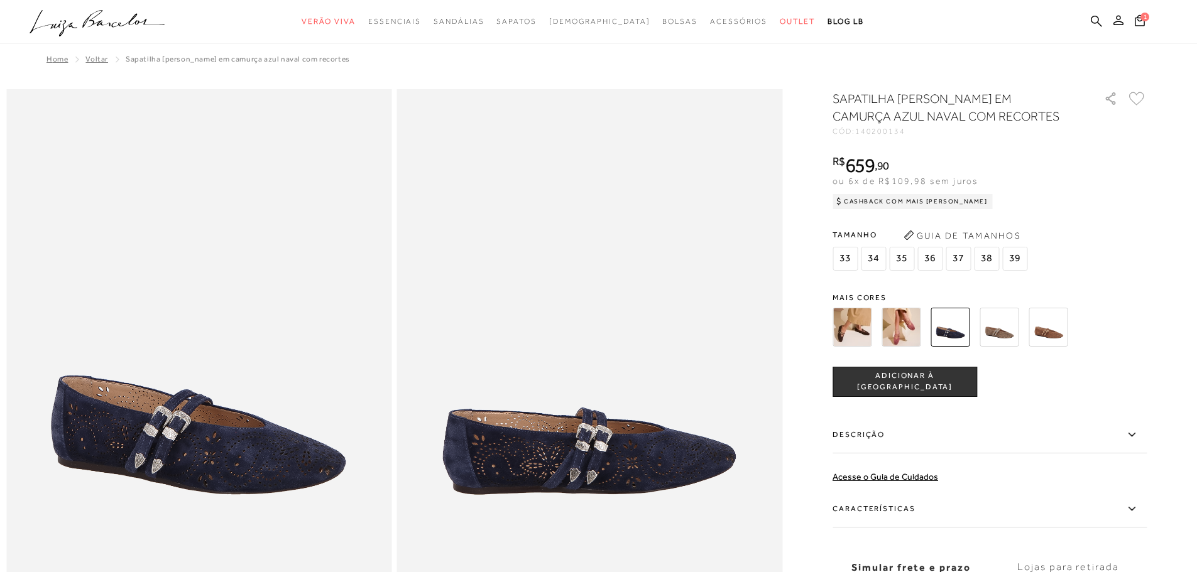
scroll to position [126, 0]
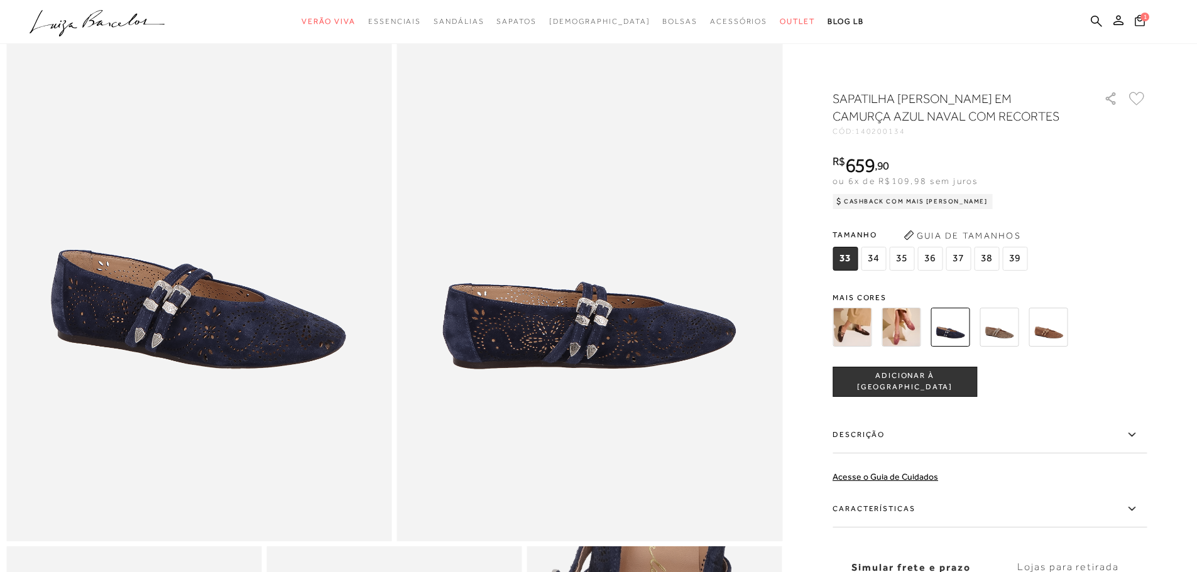
click at [910, 336] on img at bounding box center [900, 327] width 39 height 39
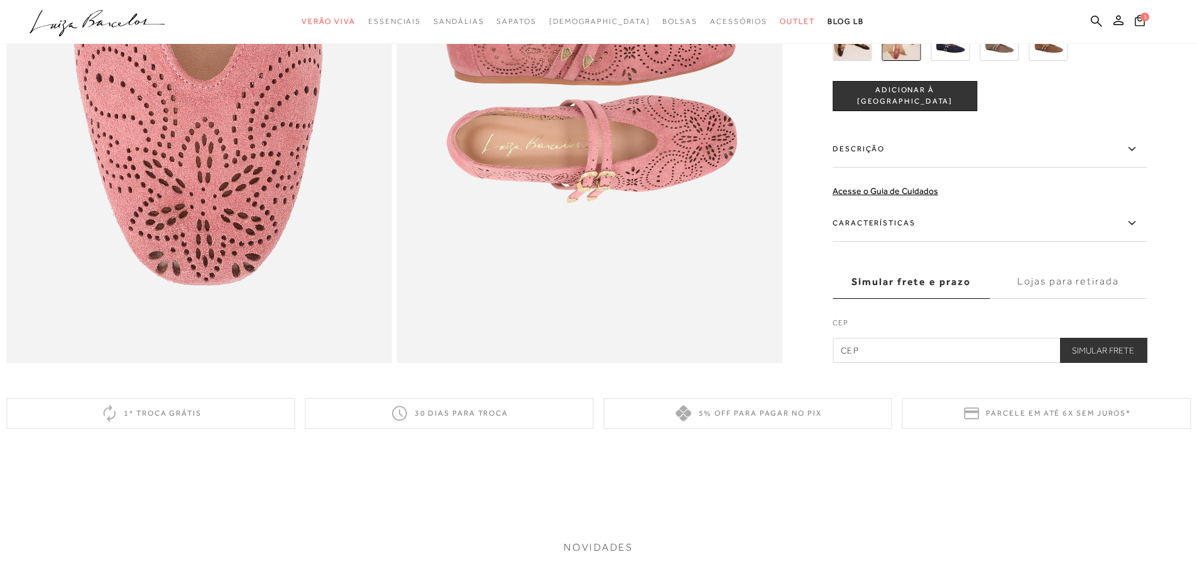
scroll to position [942, 0]
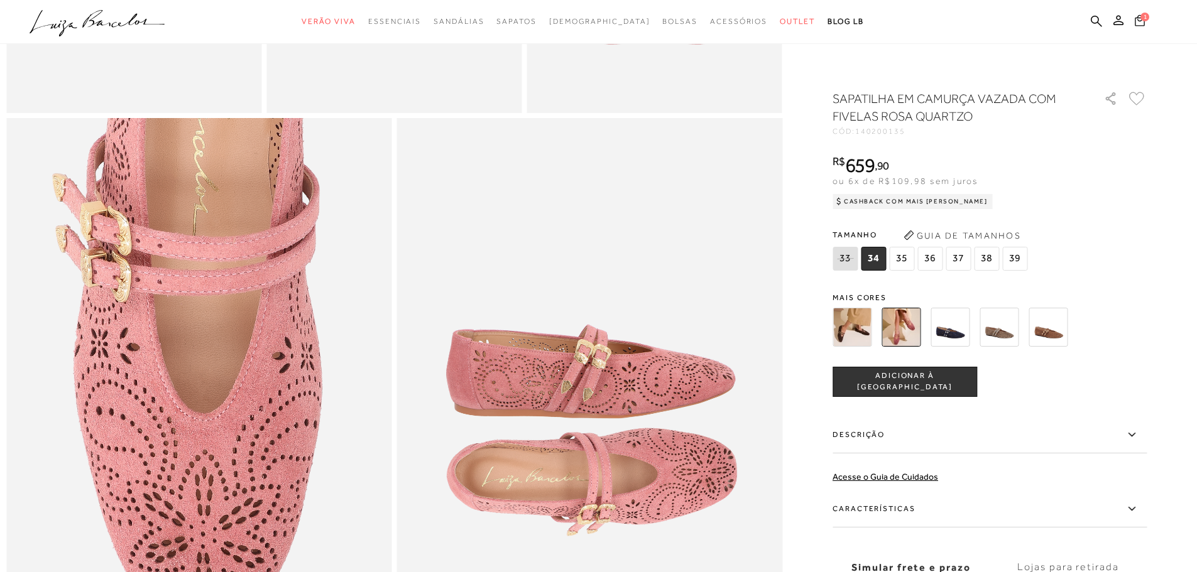
click at [1142, 22] on icon at bounding box center [1140, 20] width 10 height 12
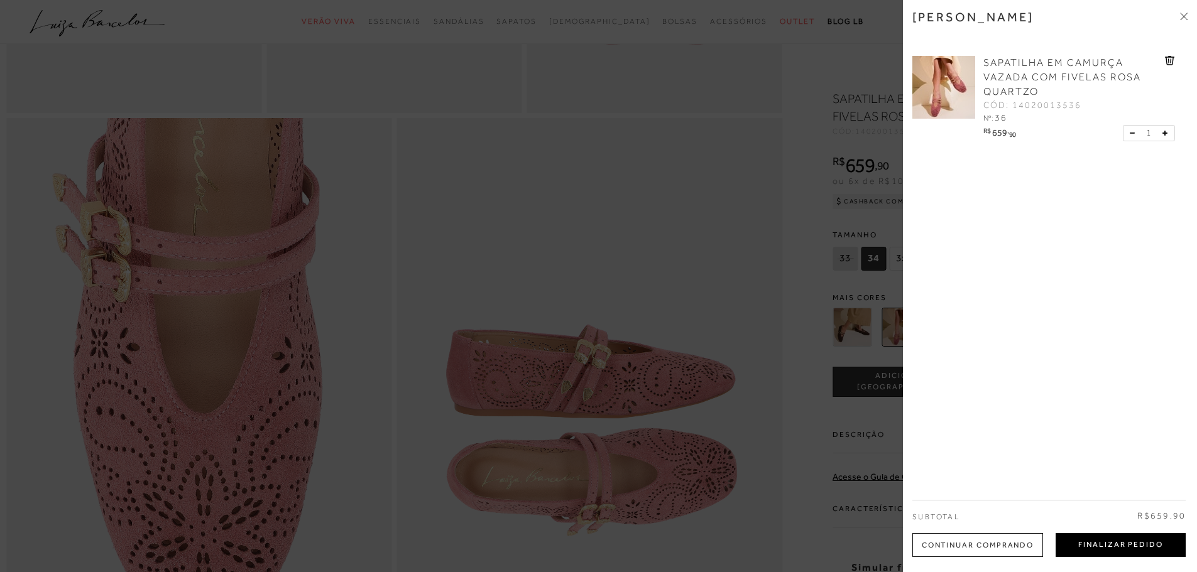
click at [1119, 545] on button "Finalizar Pedido" at bounding box center [1120, 545] width 130 height 24
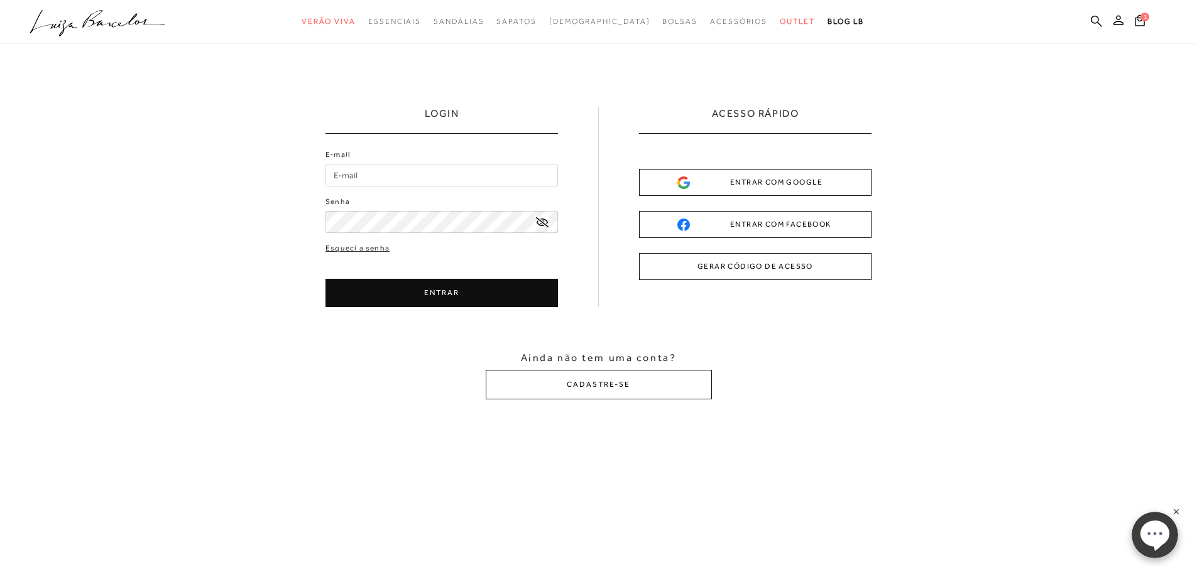
click at [819, 182] on div "ENTRAR COM GOOGLE" at bounding box center [755, 182] width 156 height 13
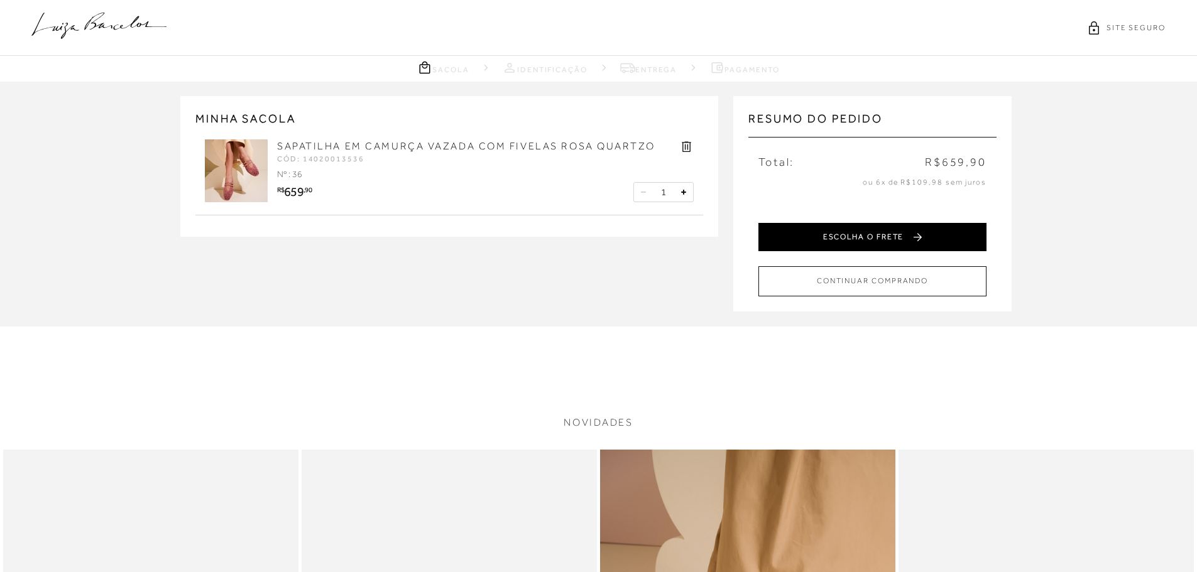
click at [864, 240] on button "ESCOLHA O FRETE" at bounding box center [872, 237] width 228 height 28
select select "MG"
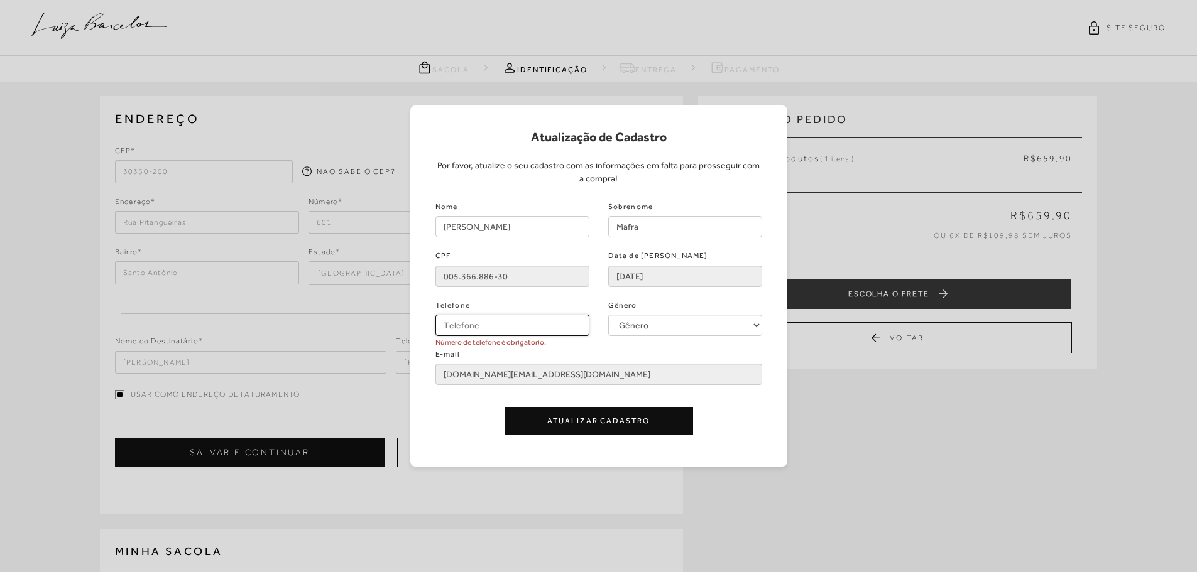
click at [543, 329] on input "Telefone" at bounding box center [512, 325] width 154 height 21
type input "[PHONE_NUMBER]"
click at [582, 432] on button "Atualizar Cadastro" at bounding box center [598, 421] width 188 height 28
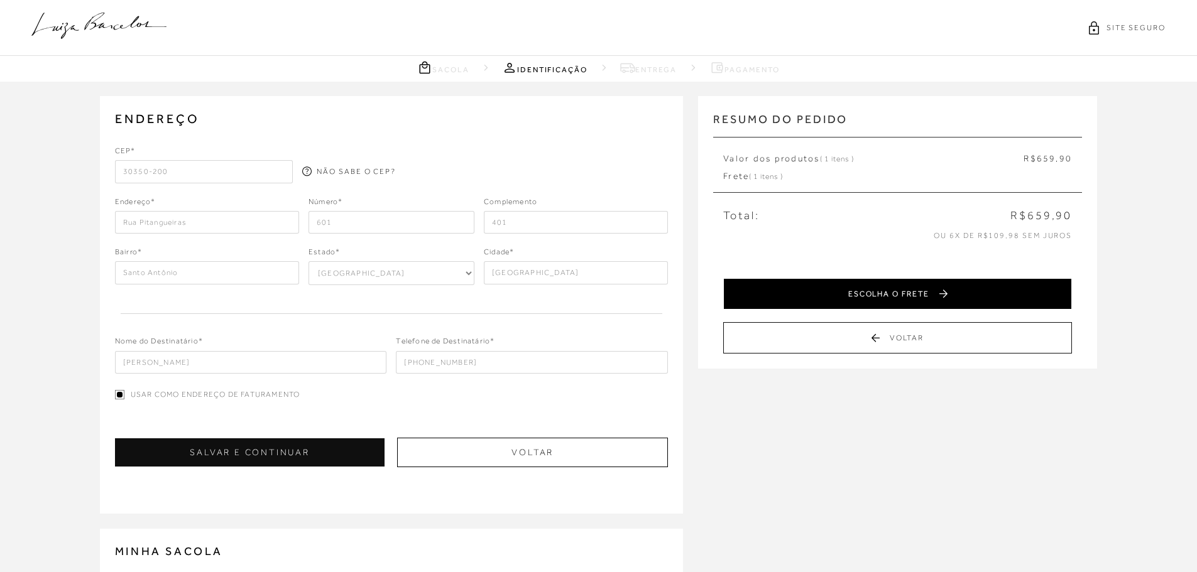
click at [874, 286] on button "ESCOLHA O FRETE" at bounding box center [897, 293] width 349 height 31
click at [846, 300] on button "SELECIONAR PAGAMENTO" at bounding box center [897, 293] width 349 height 31
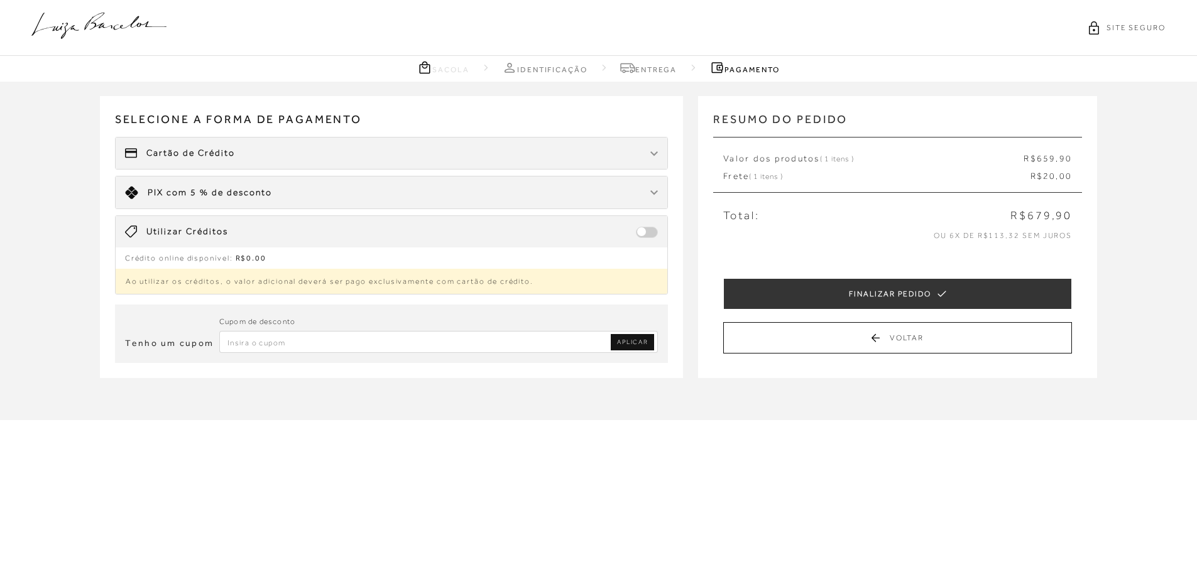
click at [368, 156] on div "Cartão de Crédito" at bounding box center [392, 153] width 552 height 31
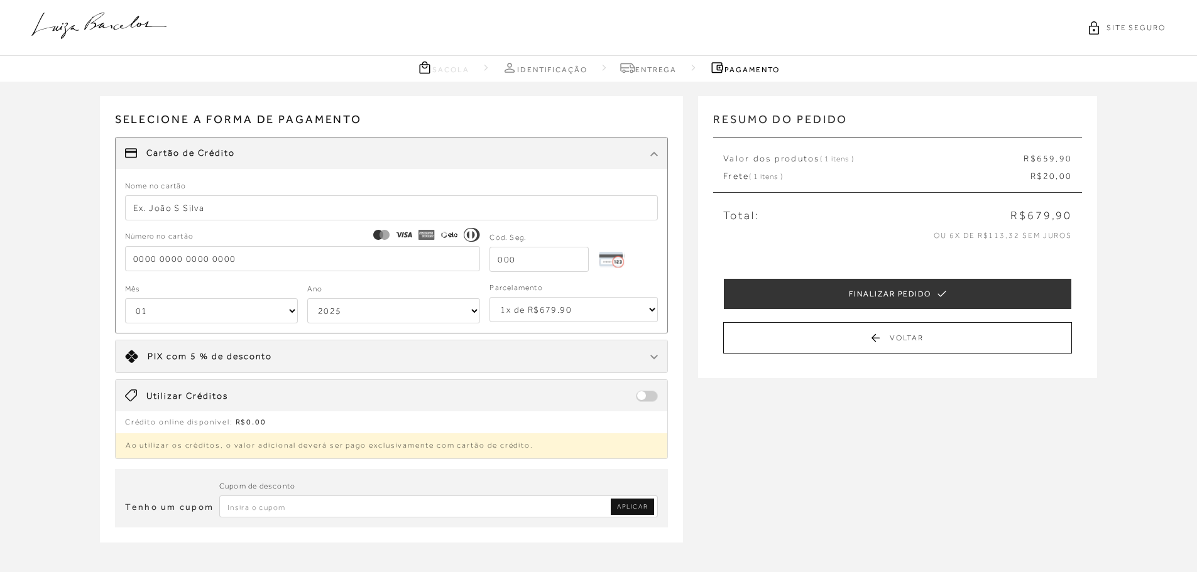
click at [564, 312] on select "1x de R$679.90 2x de R$339.95 sem juros 3x de R$226.64 sem juros 4x de R$169.98…" at bounding box center [573, 309] width 168 height 25
select select "6"
click at [489, 297] on select "1x de R$679.90 2x de R$339.95 sem juros 3x de R$226.64 sem juros 4x de R$169.98…" at bounding box center [573, 309] width 168 height 25
